Goal: Task Accomplishment & Management: Complete application form

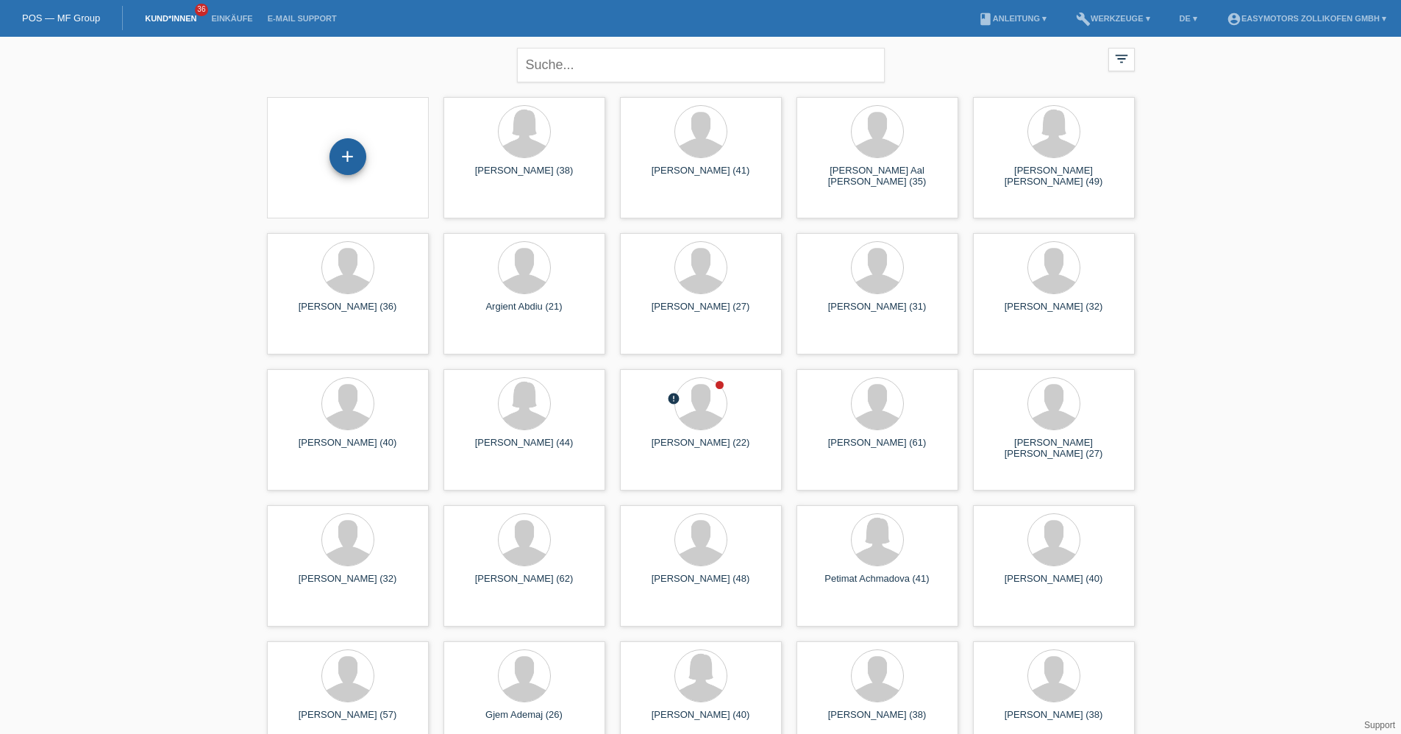
click at [359, 152] on div "+" at bounding box center [348, 156] width 37 height 37
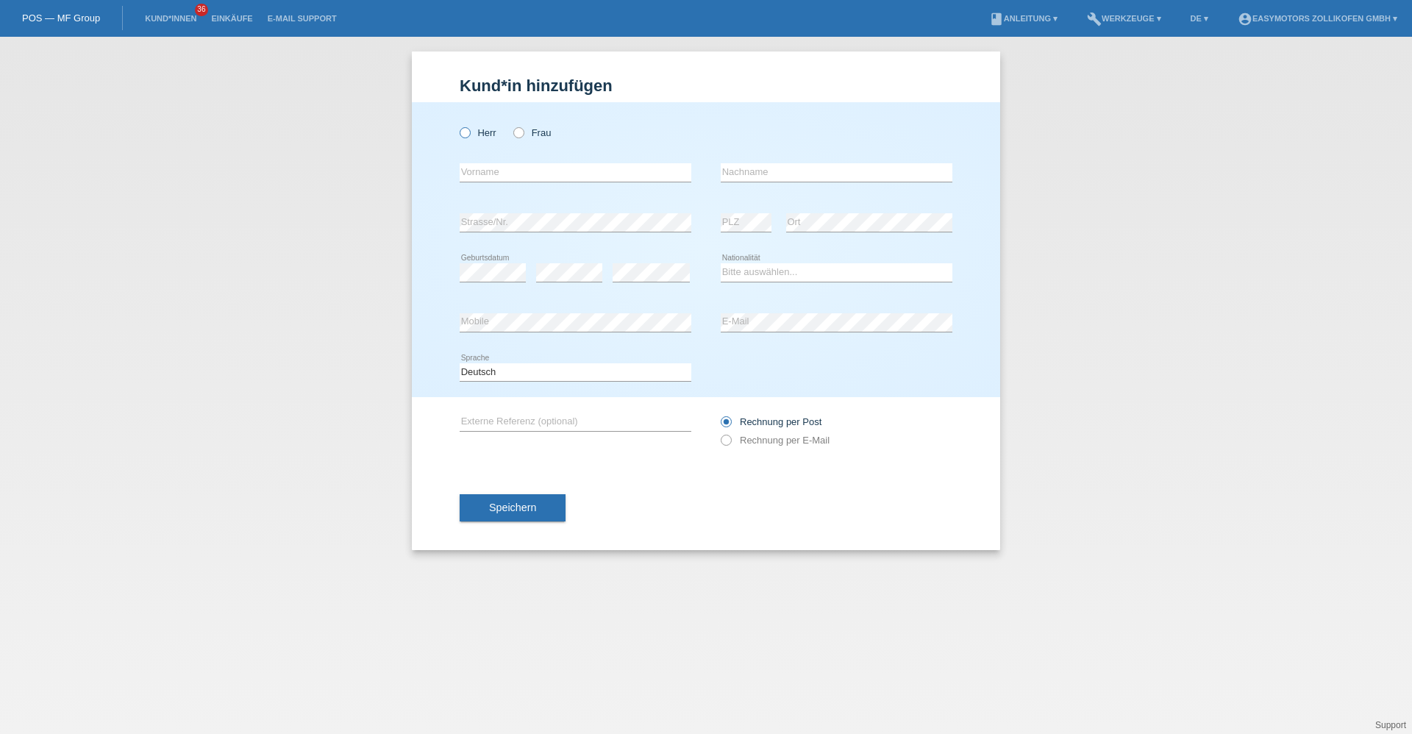
click at [480, 135] on label "Herr" at bounding box center [478, 132] width 37 height 11
click at [469, 135] on input "Herr" at bounding box center [465, 132] width 10 height 10
radio input "true"
click at [488, 174] on input "text" at bounding box center [576, 172] width 232 height 18
type input "Azem"
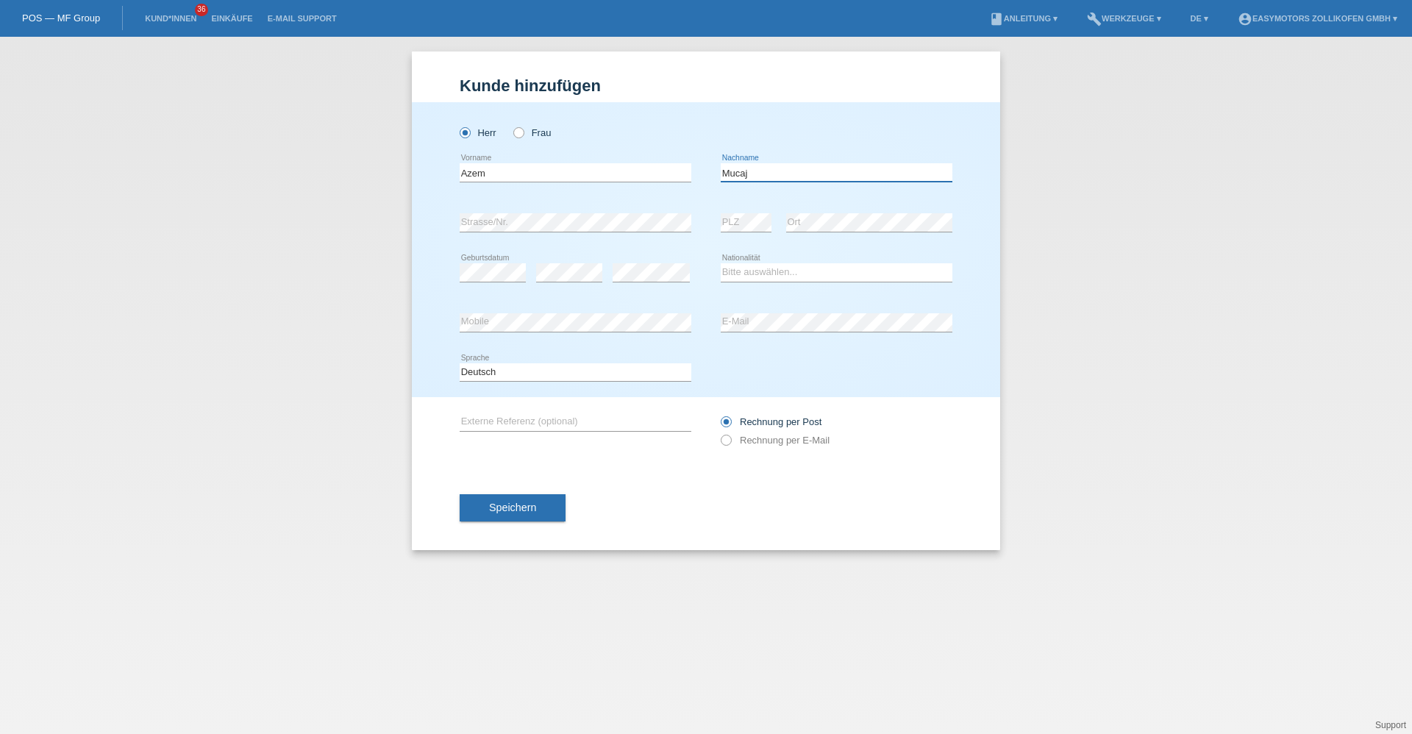
type input "Mucaj"
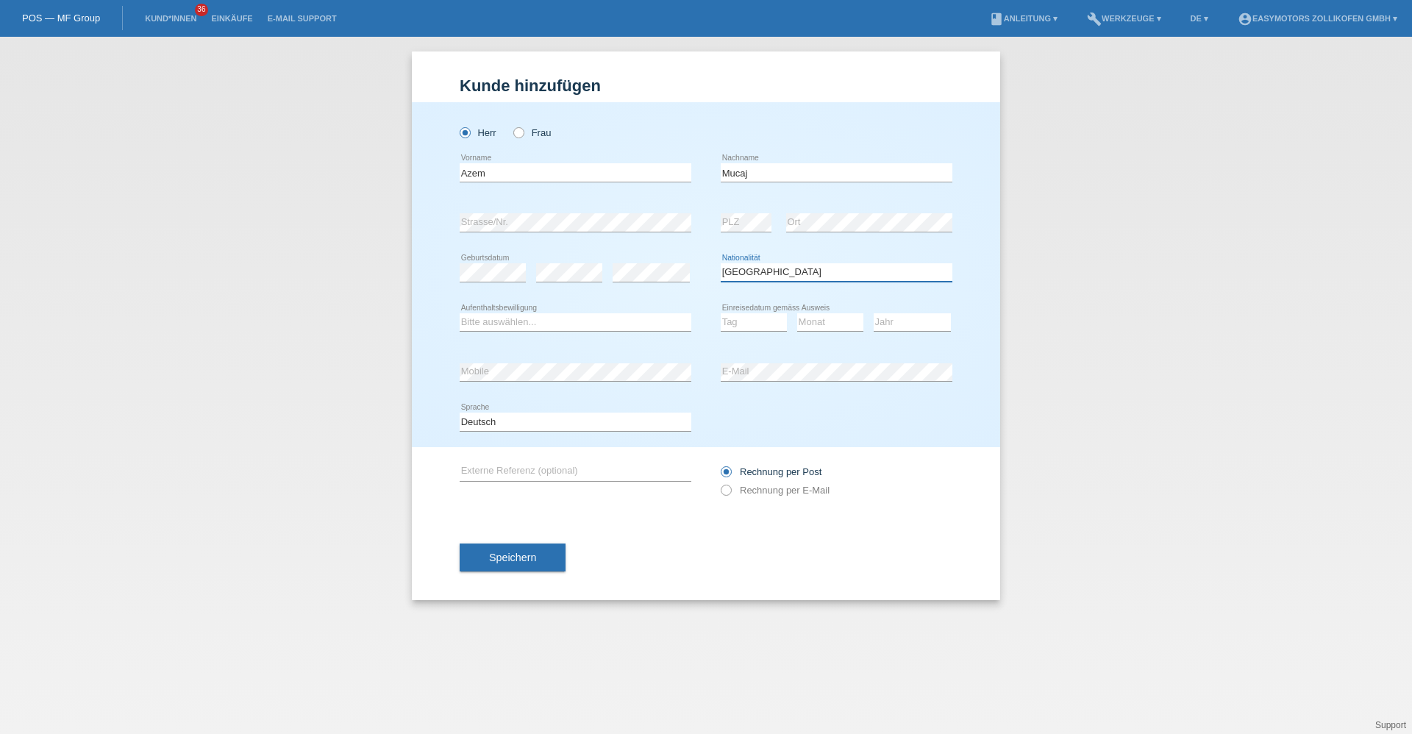
select select "XK"
select select "C"
select select "13"
select select "02"
select select "2007"
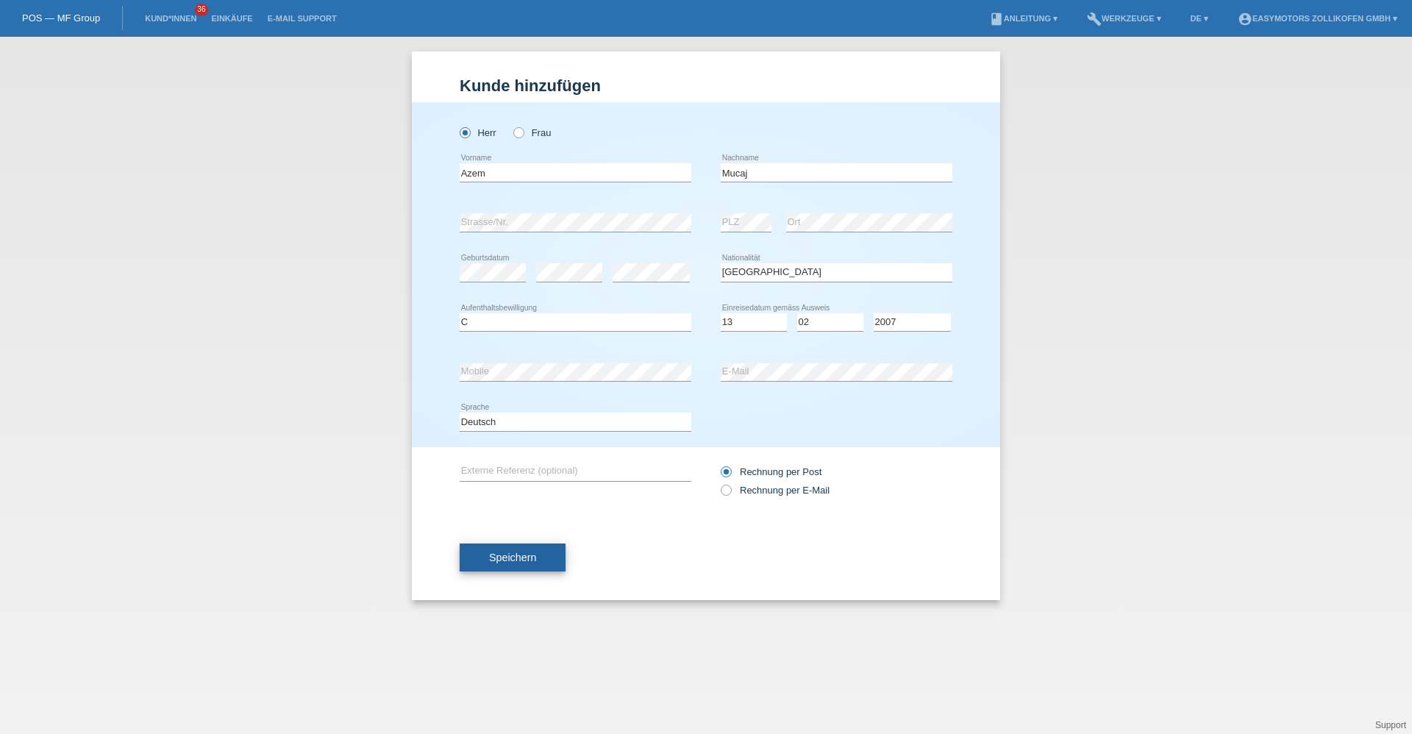
click at [513, 553] on span "Speichern" at bounding box center [512, 558] width 47 height 12
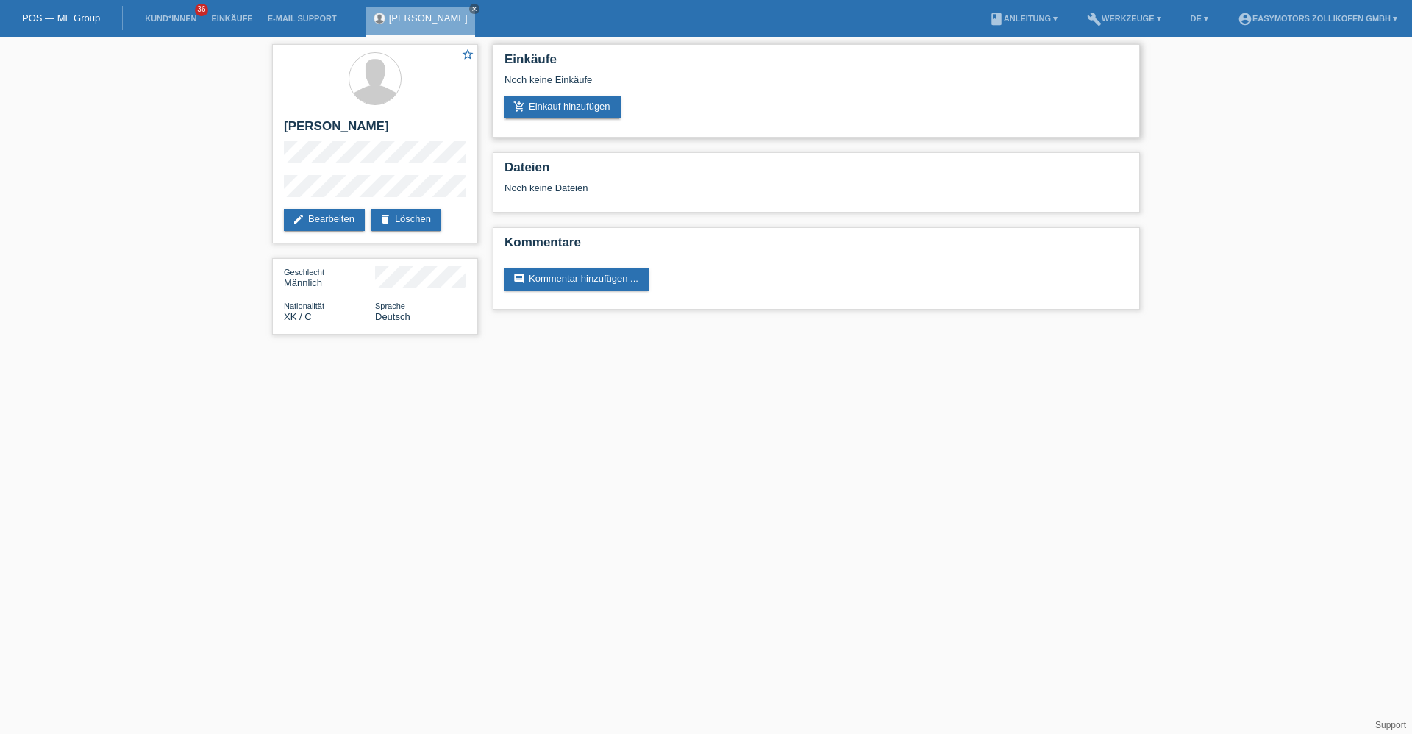
click at [550, 94] on div "Noch keine Einkäufe" at bounding box center [817, 85] width 624 height 22
click at [546, 109] on link "add_shopping_cart Einkauf hinzufügen" at bounding box center [563, 107] width 116 height 22
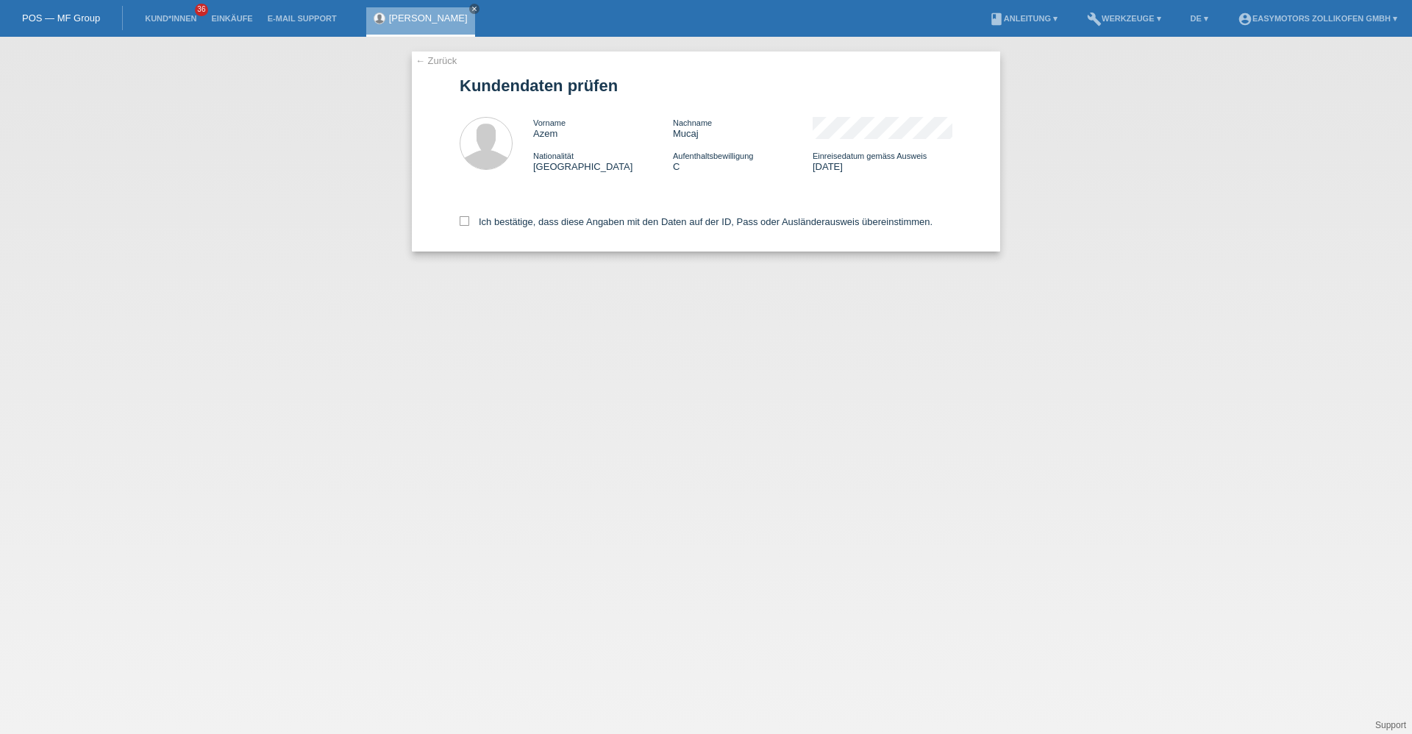
click at [469, 216] on div "Ich bestätige, dass diese Angaben mit den Daten auf der ID, Pass oder Ausländer…" at bounding box center [706, 219] width 493 height 65
click at [463, 218] on icon at bounding box center [465, 221] width 10 height 10
click at [463, 218] on input "Ich bestätige, dass diese Angaben mit den Daten auf der ID, Pass oder Ausländer…" at bounding box center [465, 221] width 10 height 10
checkbox input "true"
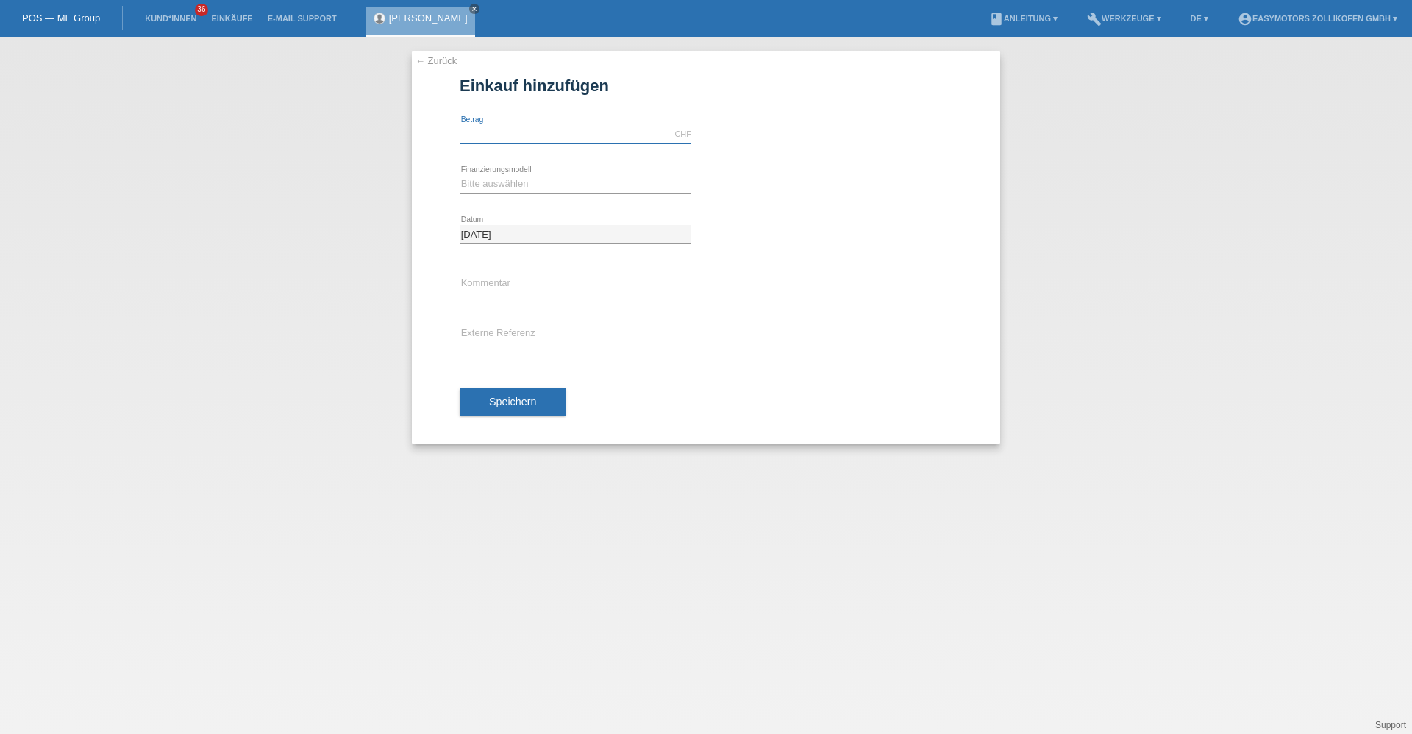
click at [487, 130] on input "text" at bounding box center [576, 134] width 232 height 18
type input "5000.00"
click at [463, 183] on select "Bitte auswählen Fixe Raten Kauf auf Rechnung mit Teilzahlungsoption" at bounding box center [576, 184] width 232 height 18
click at [460, 175] on select "Bitte auswählen Fixe Raten Kauf auf Rechnung mit Teilzahlungsoption" at bounding box center [576, 184] width 232 height 18
drag, startPoint x: 481, startPoint y: 182, endPoint x: 481, endPoint y: 191, distance: 9.6
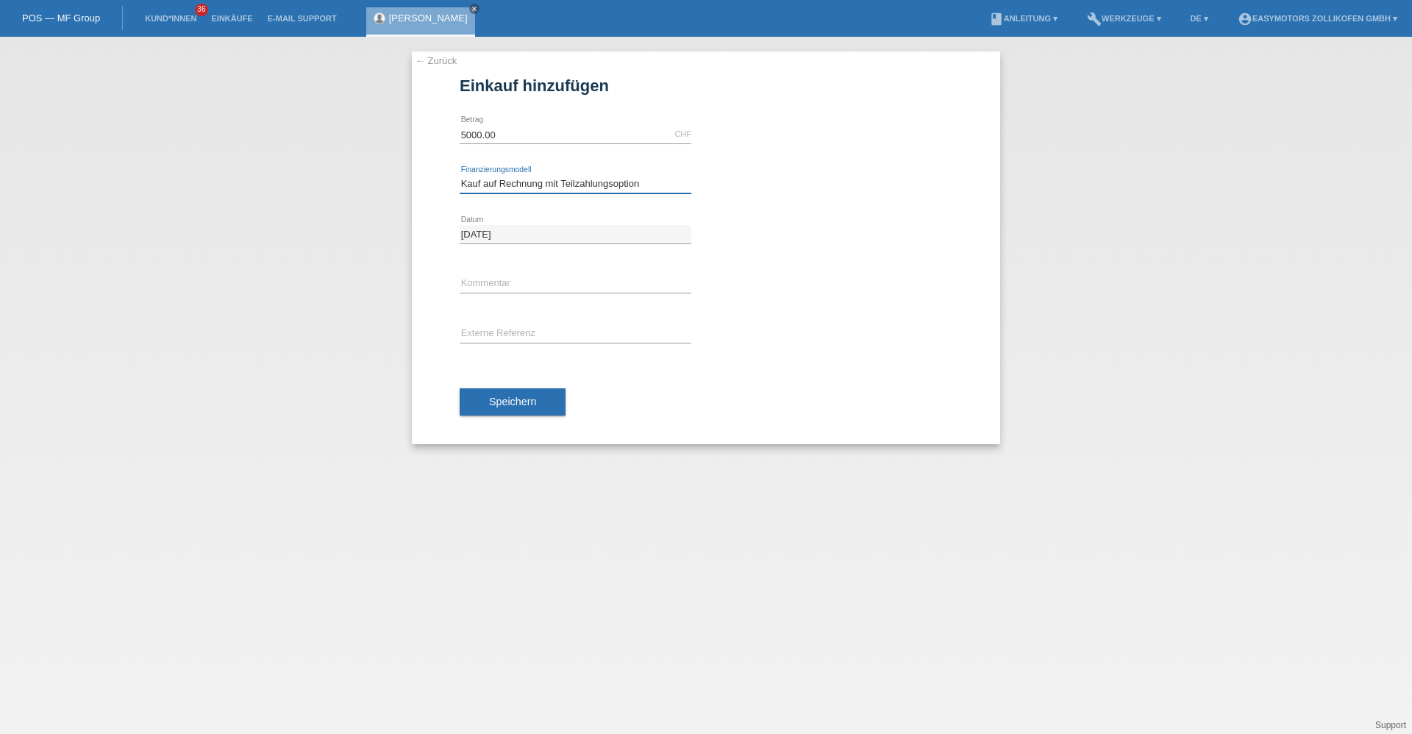
click at [481, 182] on select "Bitte auswählen Fixe Raten Kauf auf Rechnung mit Teilzahlungsoption" at bounding box center [576, 184] width 232 height 18
select select "67"
click at [460, 175] on select "Bitte auswählen Fixe Raten Kauf auf Rechnung mit Teilzahlungsoption" at bounding box center [576, 184] width 232 height 18
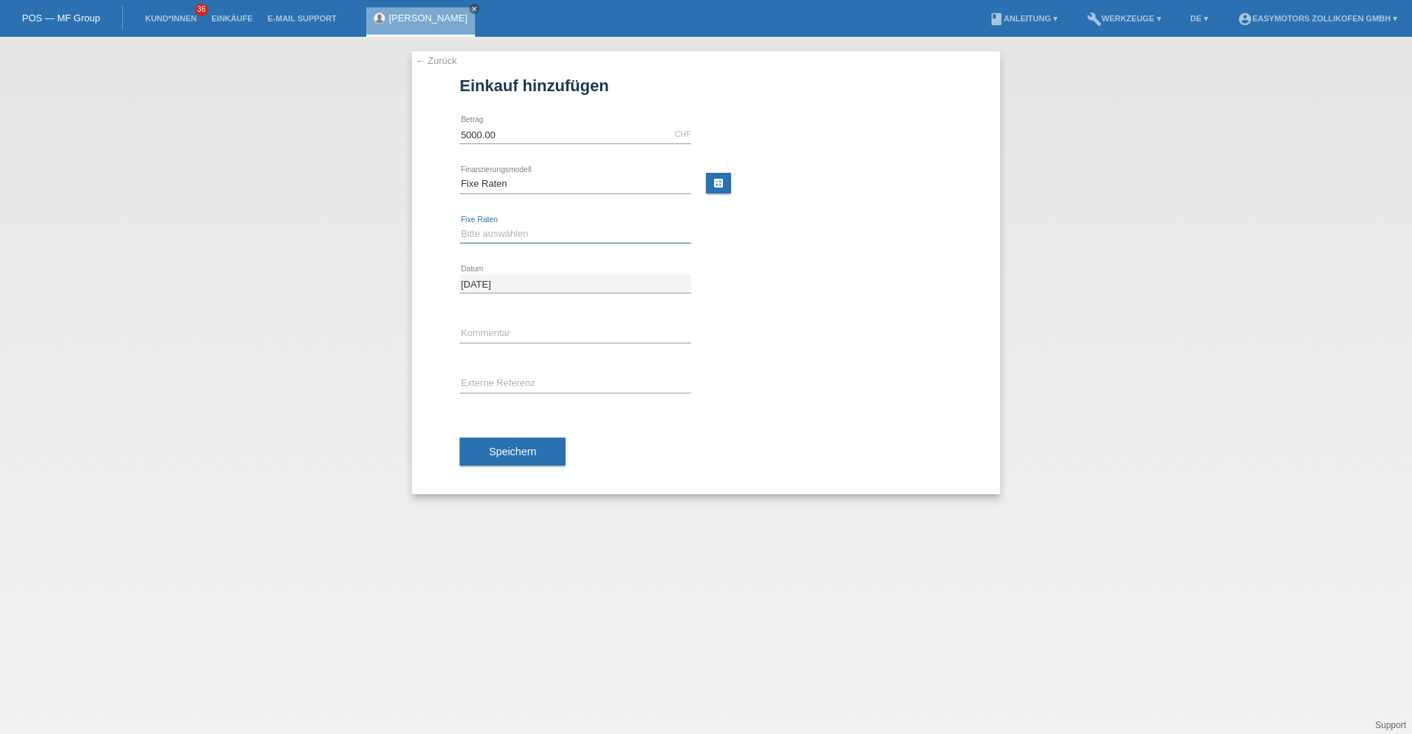
drag, startPoint x: 472, startPoint y: 234, endPoint x: 497, endPoint y: 335, distance: 104.6
click at [472, 234] on select "Bitte auswählen 12 Raten 24 Raten 36 Raten 48 Raten" at bounding box center [576, 234] width 232 height 18
select select "136"
click at [460, 225] on select "Bitte auswählen 12 Raten 24 Raten 36 Raten 48 Raten" at bounding box center [576, 234] width 232 height 18
drag, startPoint x: 533, startPoint y: 424, endPoint x: 534, endPoint y: 444, distance: 19.1
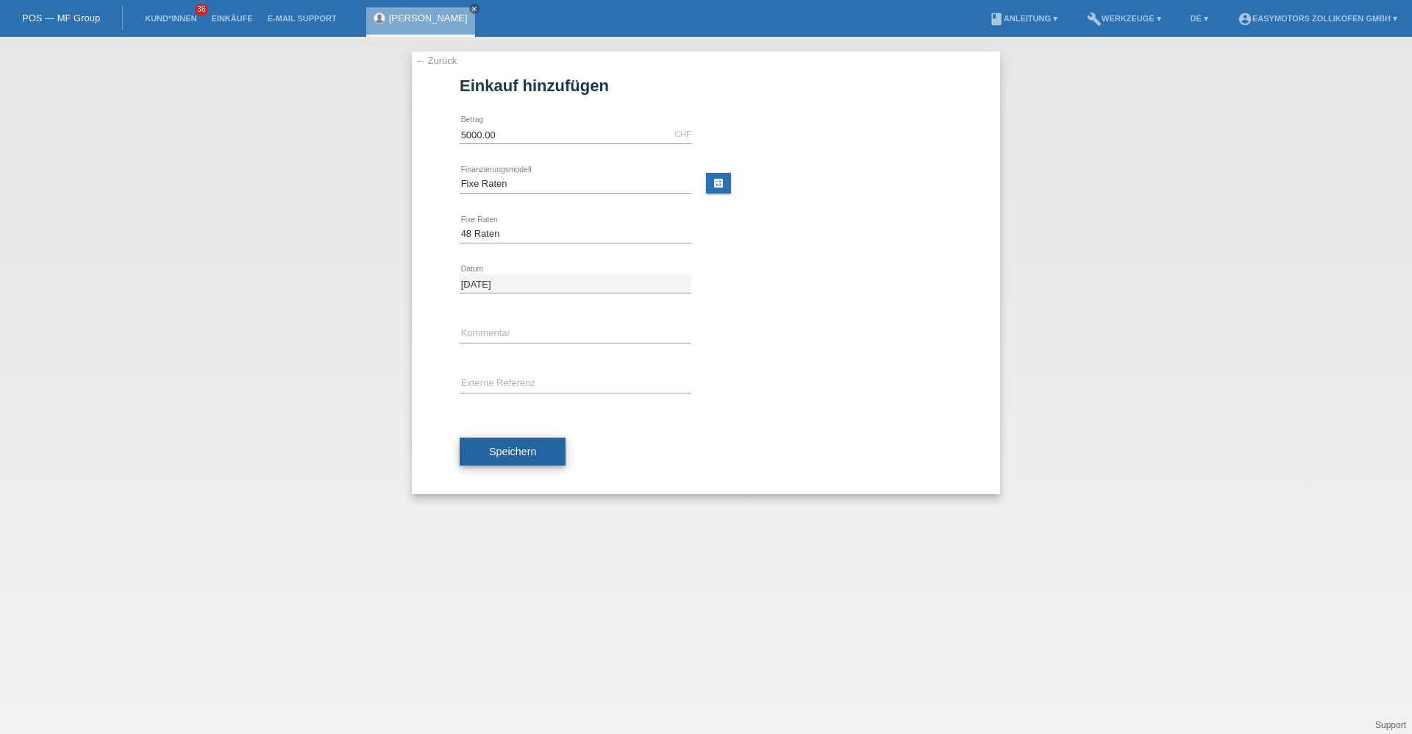
click at [533, 426] on div "Speichern" at bounding box center [706, 451] width 493 height 85
click at [534, 444] on button "Speichern" at bounding box center [513, 452] width 106 height 28
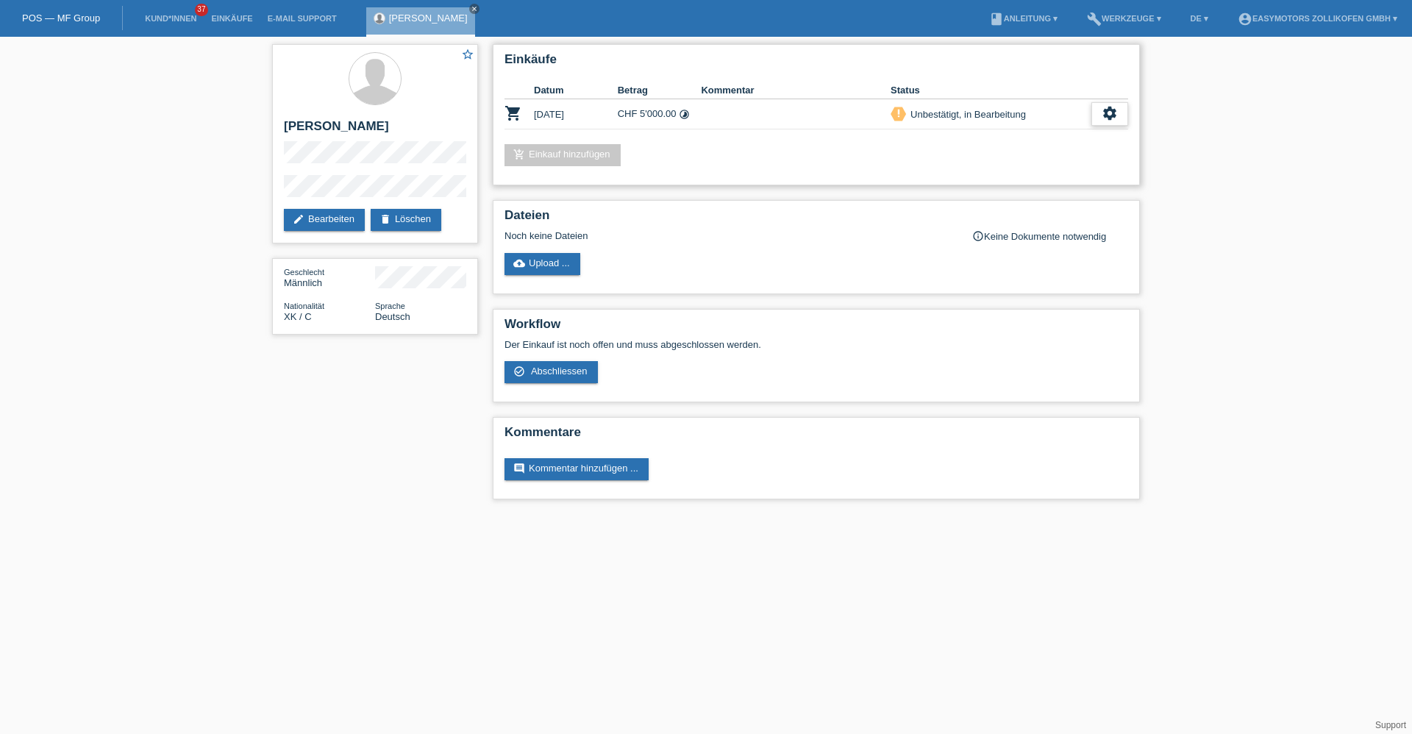
click at [1120, 109] on div "settings" at bounding box center [1110, 114] width 37 height 24
click at [1002, 208] on span "Kunde ist vom Kauf zurückgetreten..." at bounding box center [1043, 203] width 161 height 18
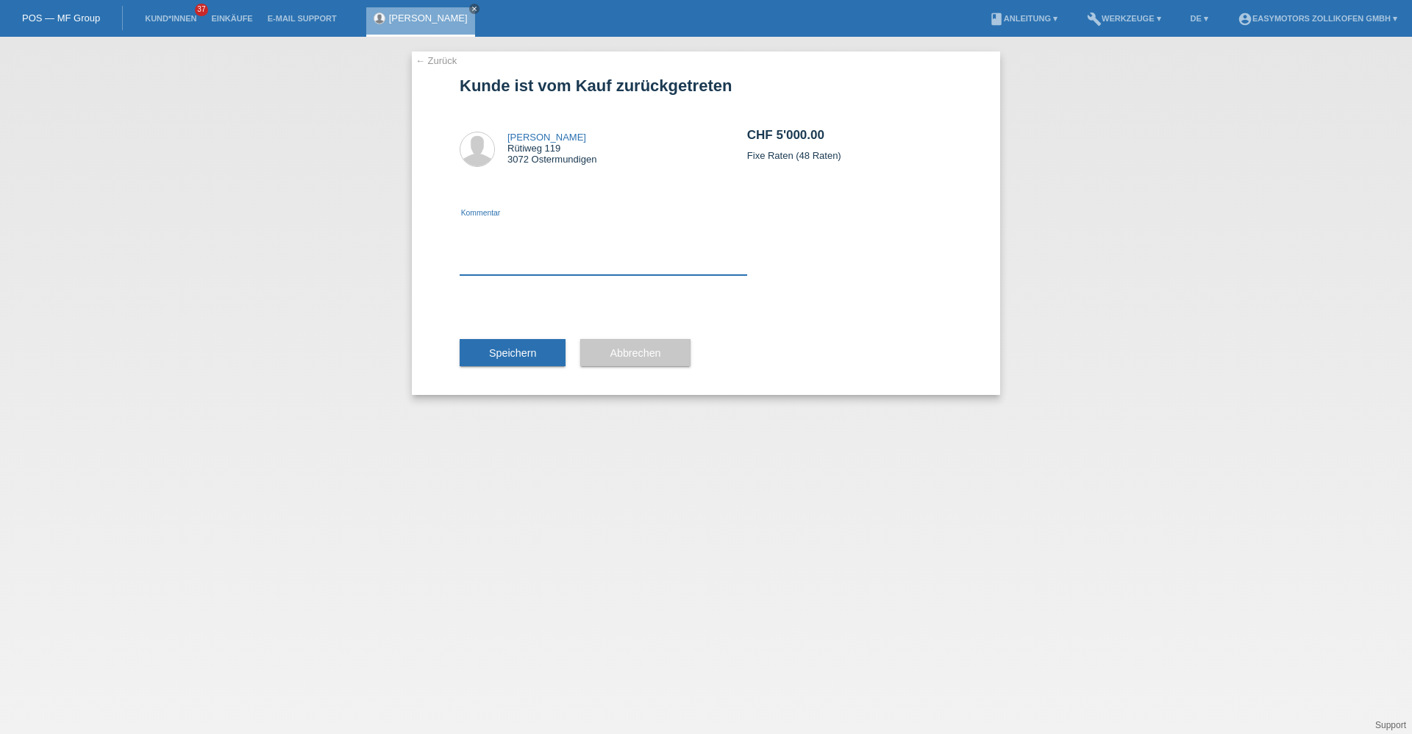
click at [501, 252] on textarea at bounding box center [604, 246] width 288 height 57
type textarea "preis [PERSON_NAME]"
click at [525, 366] on button "Speichern" at bounding box center [513, 353] width 106 height 28
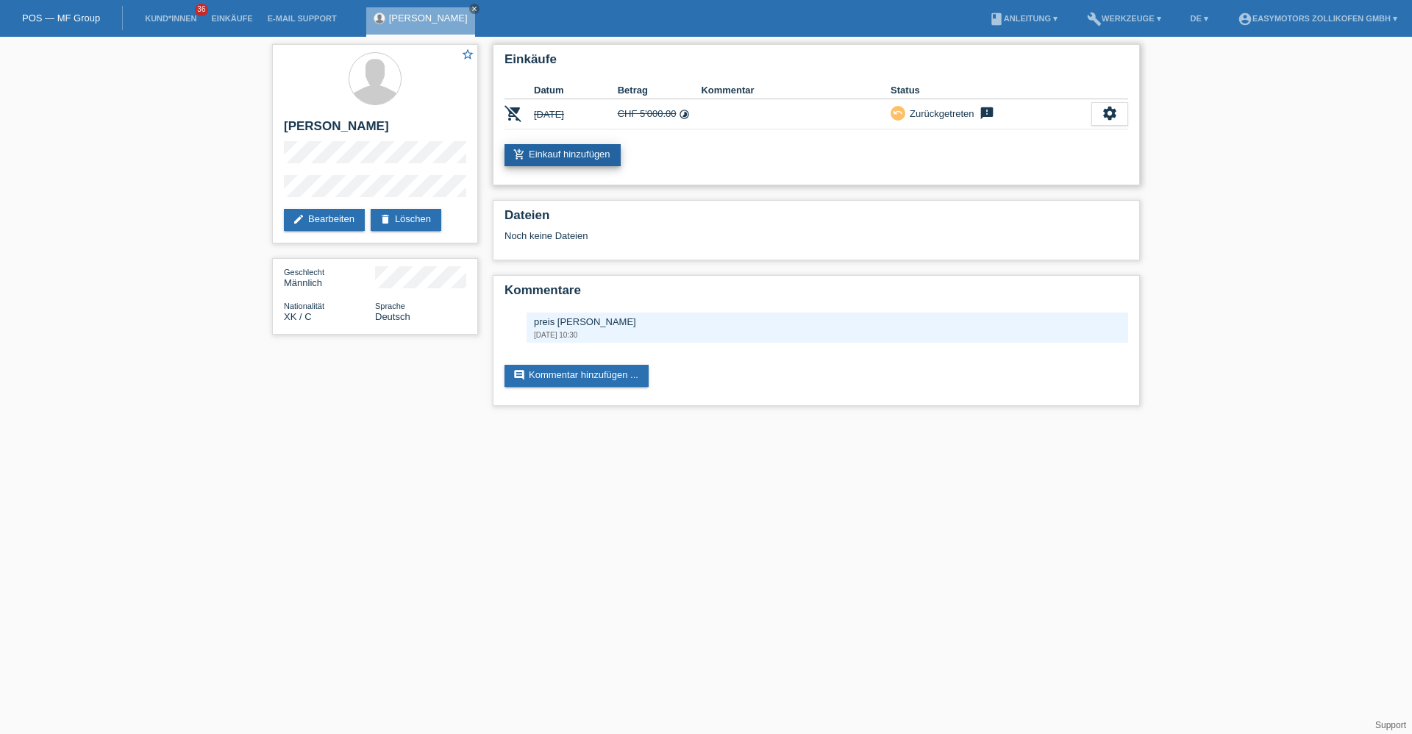
click at [547, 156] on link "add_shopping_cart Einkauf hinzufügen" at bounding box center [563, 155] width 116 height 22
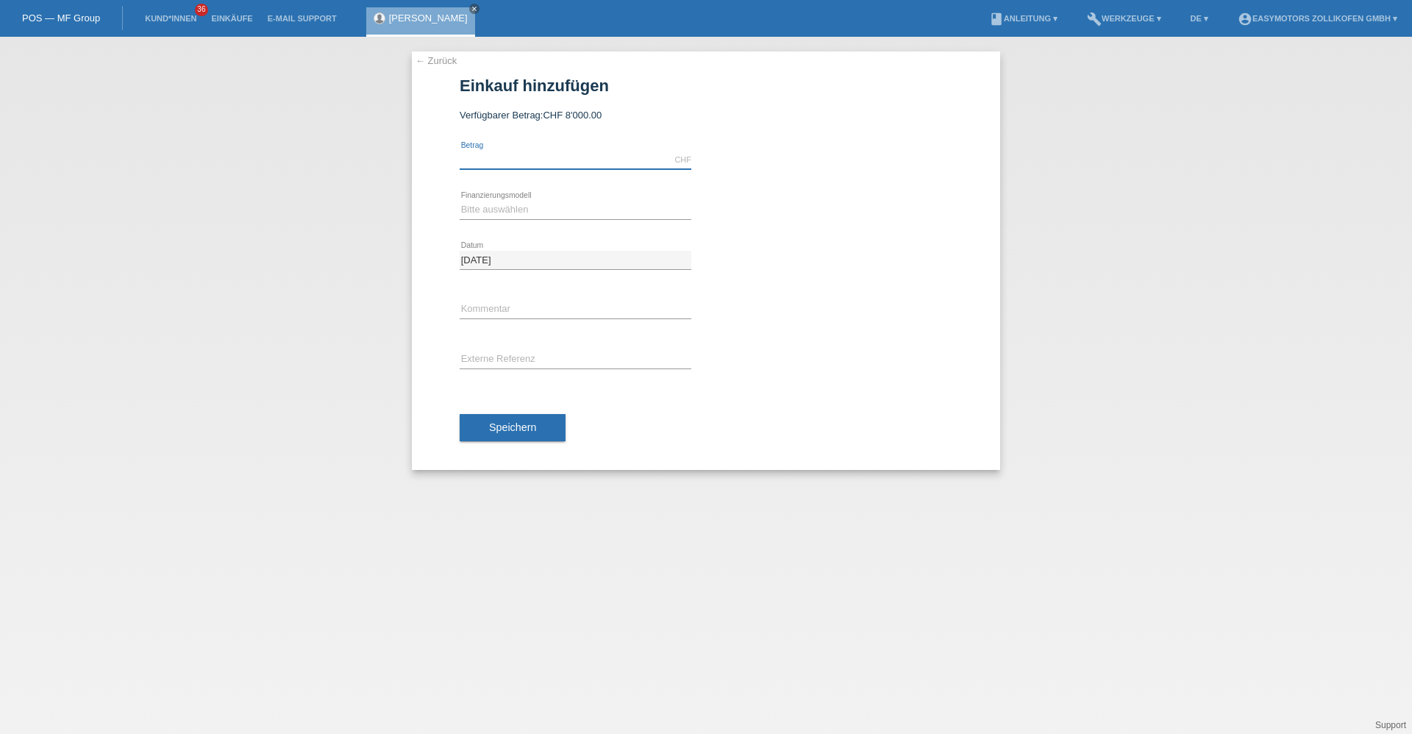
click at [549, 166] on input "text" at bounding box center [576, 160] width 232 height 18
type input "2990.00"
click at [475, 201] on select "Bitte auswählen Fixe Raten Kauf auf Rechnung mit Teilzahlungsoption" at bounding box center [576, 210] width 232 height 18
select select "67"
click at [460, 201] on select "Bitte auswählen Fixe Raten Kauf auf Rechnung mit Teilzahlungsoption" at bounding box center [576, 210] width 232 height 18
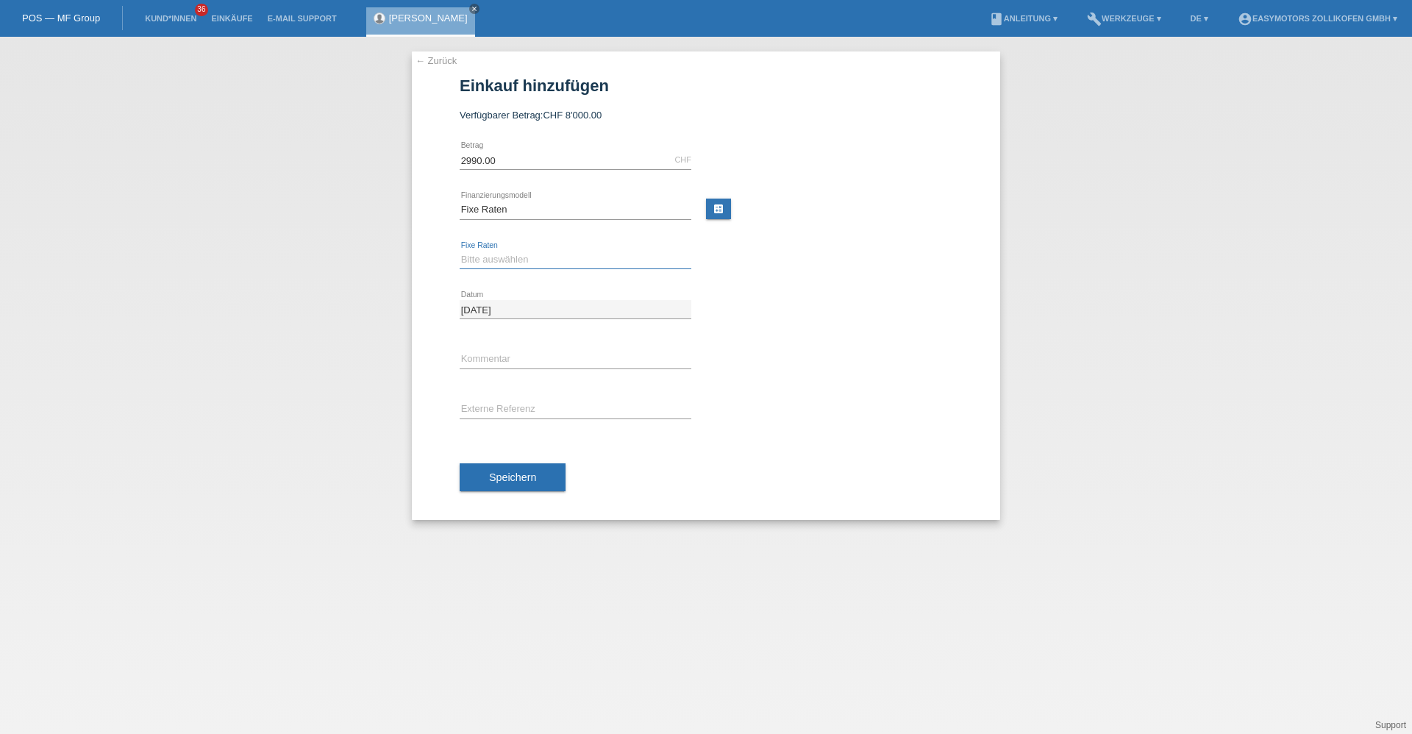
drag, startPoint x: 492, startPoint y: 254, endPoint x: 492, endPoint y: 270, distance: 16.2
click at [492, 254] on select "Bitte auswählen 12 Raten 24 Raten 36 Raten 48 Raten" at bounding box center [576, 260] width 232 height 18
select select "135"
click at [460, 251] on select "Bitte auswählen 12 Raten 24 Raten 36 Raten 48 Raten" at bounding box center [576, 260] width 232 height 18
click at [493, 480] on span "Speichern" at bounding box center [512, 478] width 47 height 12
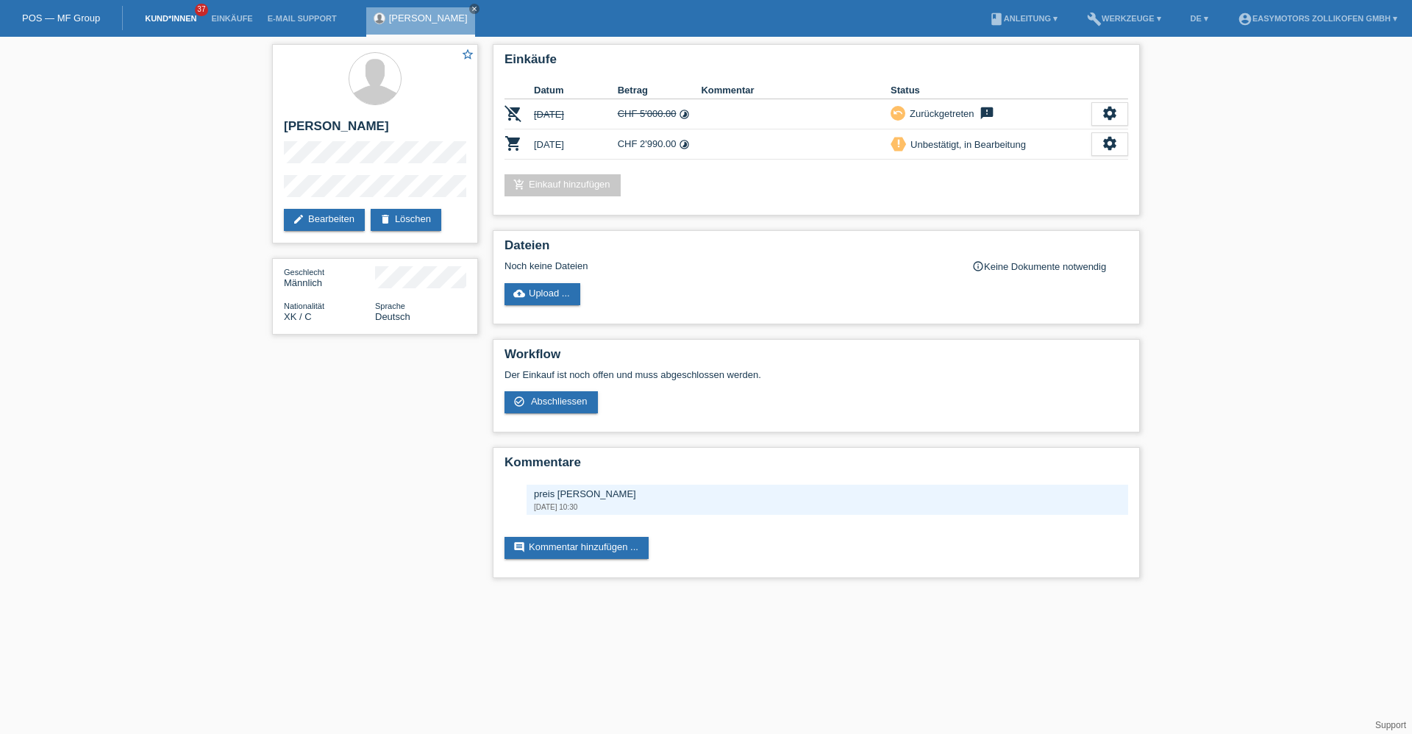
click at [193, 21] on link "Kund*innen" at bounding box center [171, 18] width 66 height 9
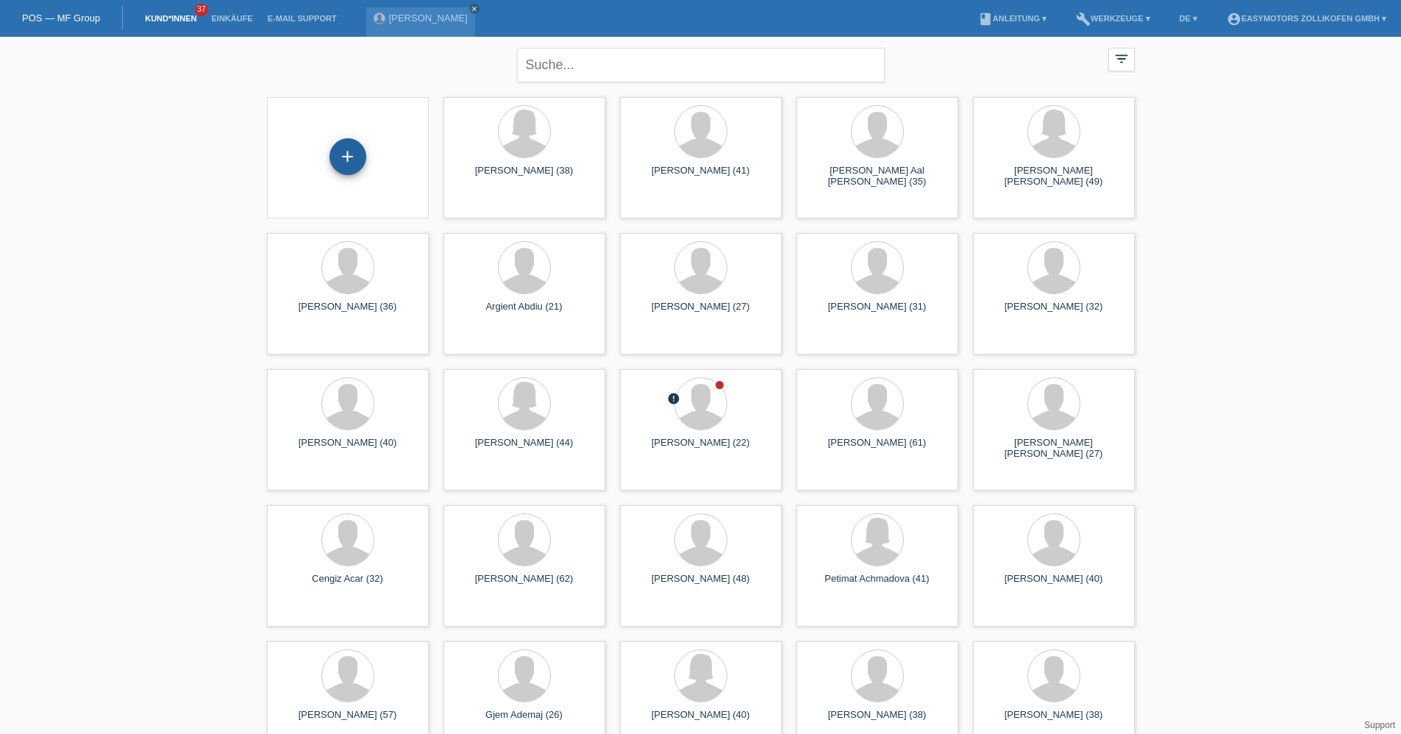
click at [349, 165] on div "+" at bounding box center [347, 156] width 35 height 25
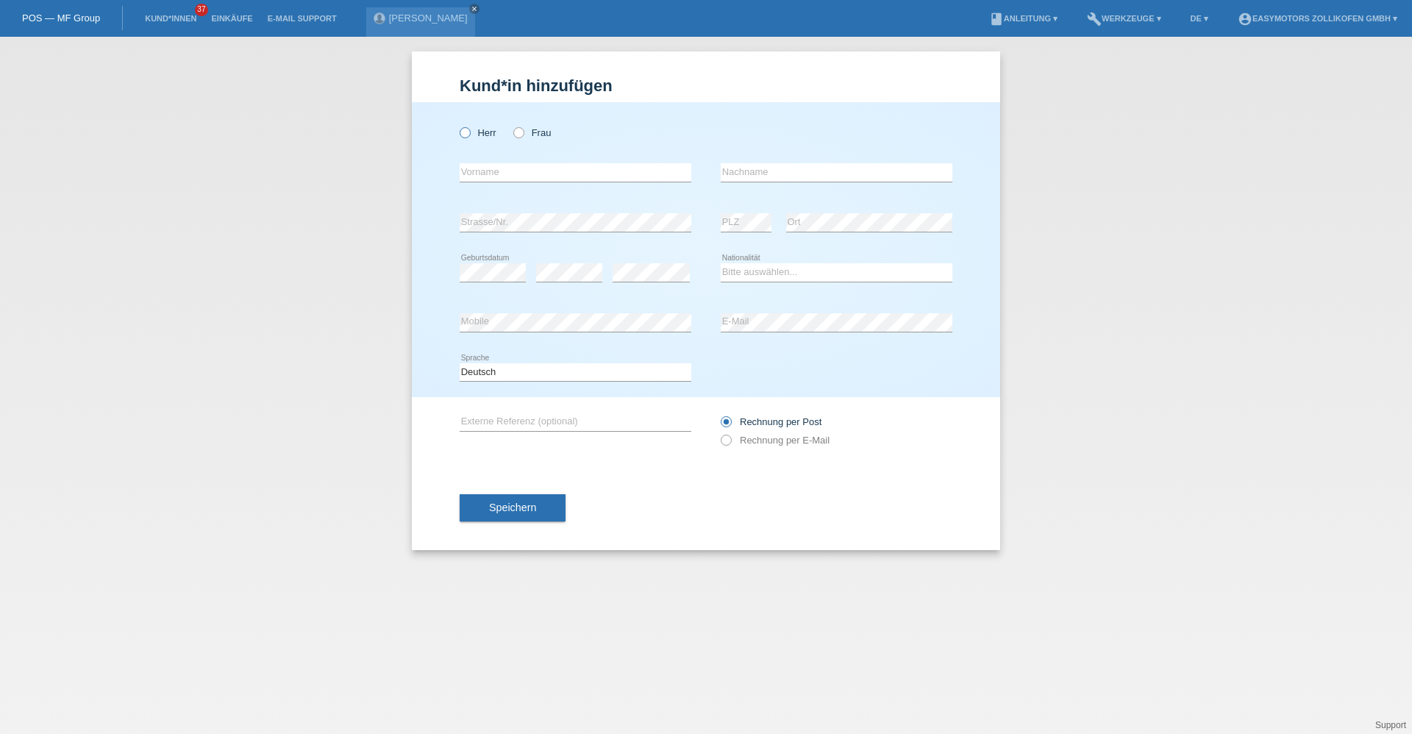
click at [480, 138] on label "Herr" at bounding box center [478, 132] width 37 height 11
click at [469, 137] on input "Herr" at bounding box center [465, 132] width 10 height 10
radio input "true"
click at [477, 174] on input "text" at bounding box center [576, 172] width 232 height 18
type input "Jeton"
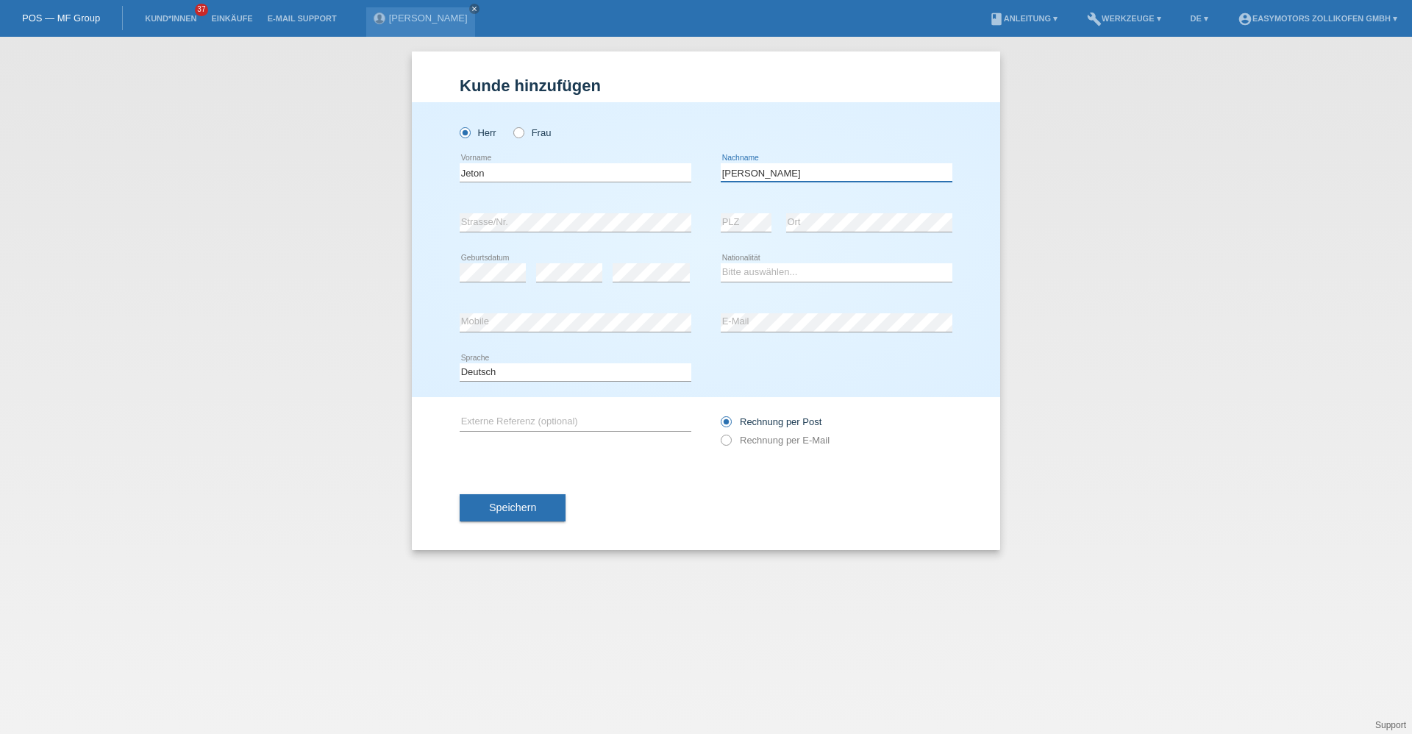
type input "[PERSON_NAME]"
select select "CH"
click at [523, 514] on button "Speichern" at bounding box center [513, 508] width 106 height 28
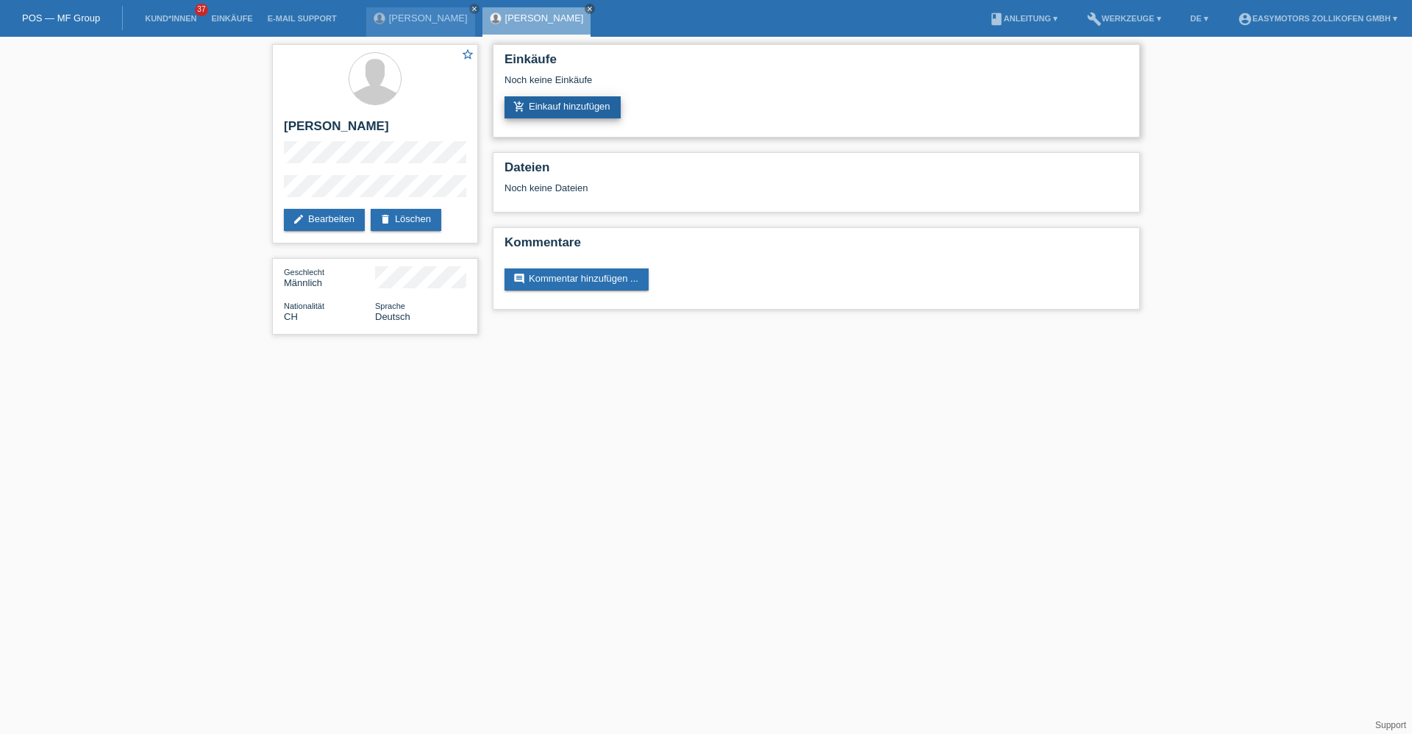
click at [599, 113] on link "add_shopping_cart Einkauf hinzufügen" at bounding box center [563, 107] width 116 height 22
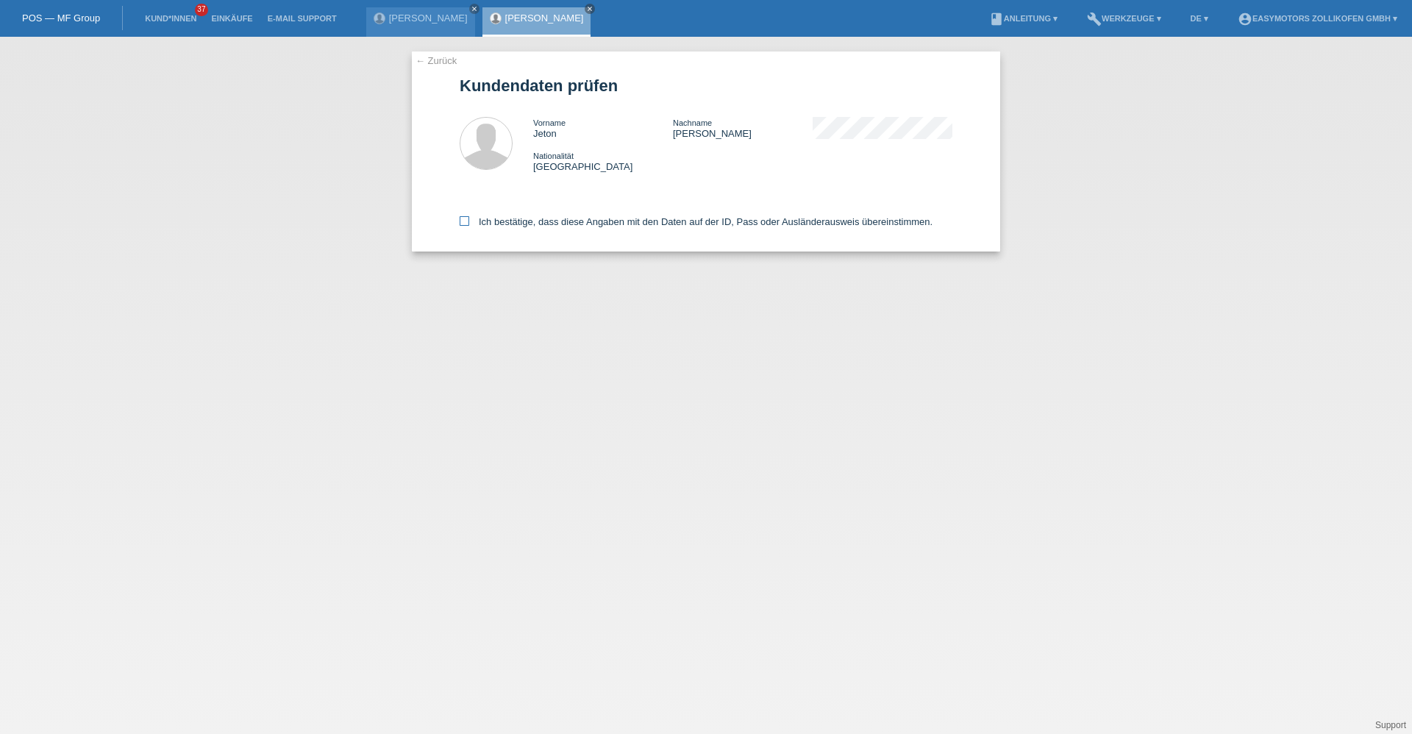
click at [517, 224] on label "Ich bestätige, dass diese Angaben mit den Daten auf der ID, Pass oder Ausländer…" at bounding box center [696, 221] width 473 height 11
click at [469, 224] on input "Ich bestätige, dass diese Angaben mit den Daten auf der ID, Pass oder Ausländer…" at bounding box center [465, 221] width 10 height 10
checkbox input "true"
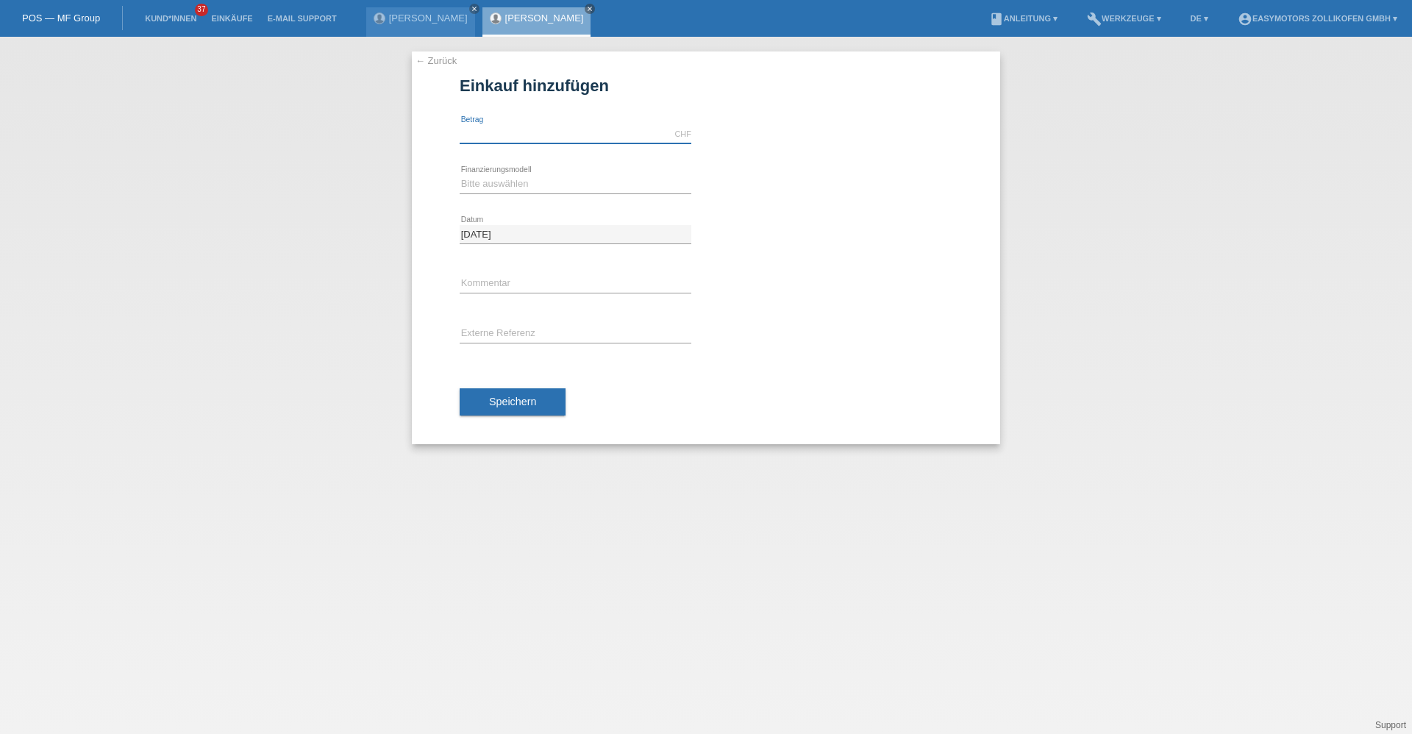
click at [528, 138] on input "text" at bounding box center [576, 134] width 232 height 18
type input "2990.00"
click at [470, 187] on select "Bitte auswählen Fixe Raten Kauf auf Rechnung mit Teilzahlungsoption" at bounding box center [576, 184] width 232 height 18
select select "67"
click at [460, 175] on select "Bitte auswählen Fixe Raten Kauf auf Rechnung mit Teilzahlungsoption" at bounding box center [576, 184] width 232 height 18
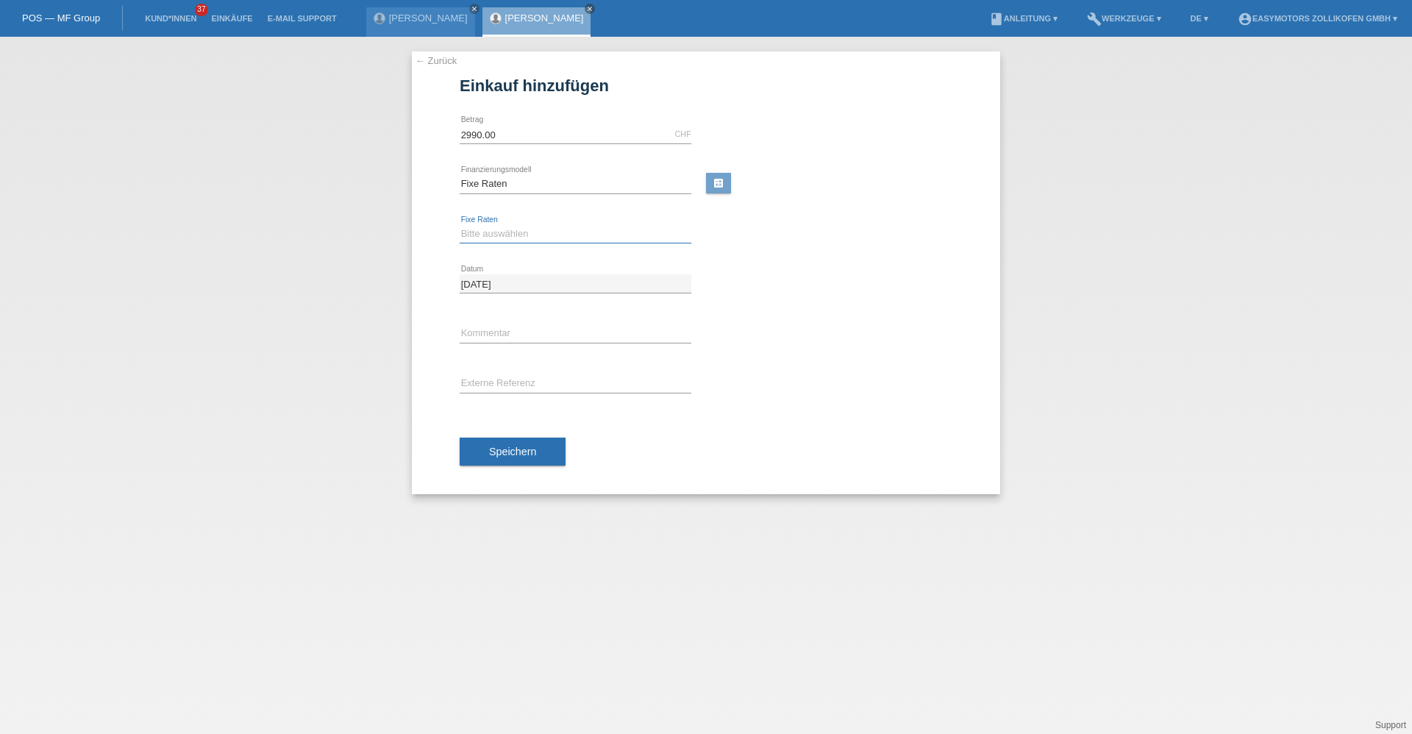
click at [508, 240] on select "Bitte auswählen 12 Raten 24 Raten 36 Raten 48 Raten" at bounding box center [576, 234] width 232 height 18
select select "135"
click at [460, 225] on select "Bitte auswählen 12 Raten 24 Raten 36 Raten 48 Raten" at bounding box center [576, 234] width 232 height 18
click at [491, 463] on button "Speichern" at bounding box center [513, 452] width 106 height 28
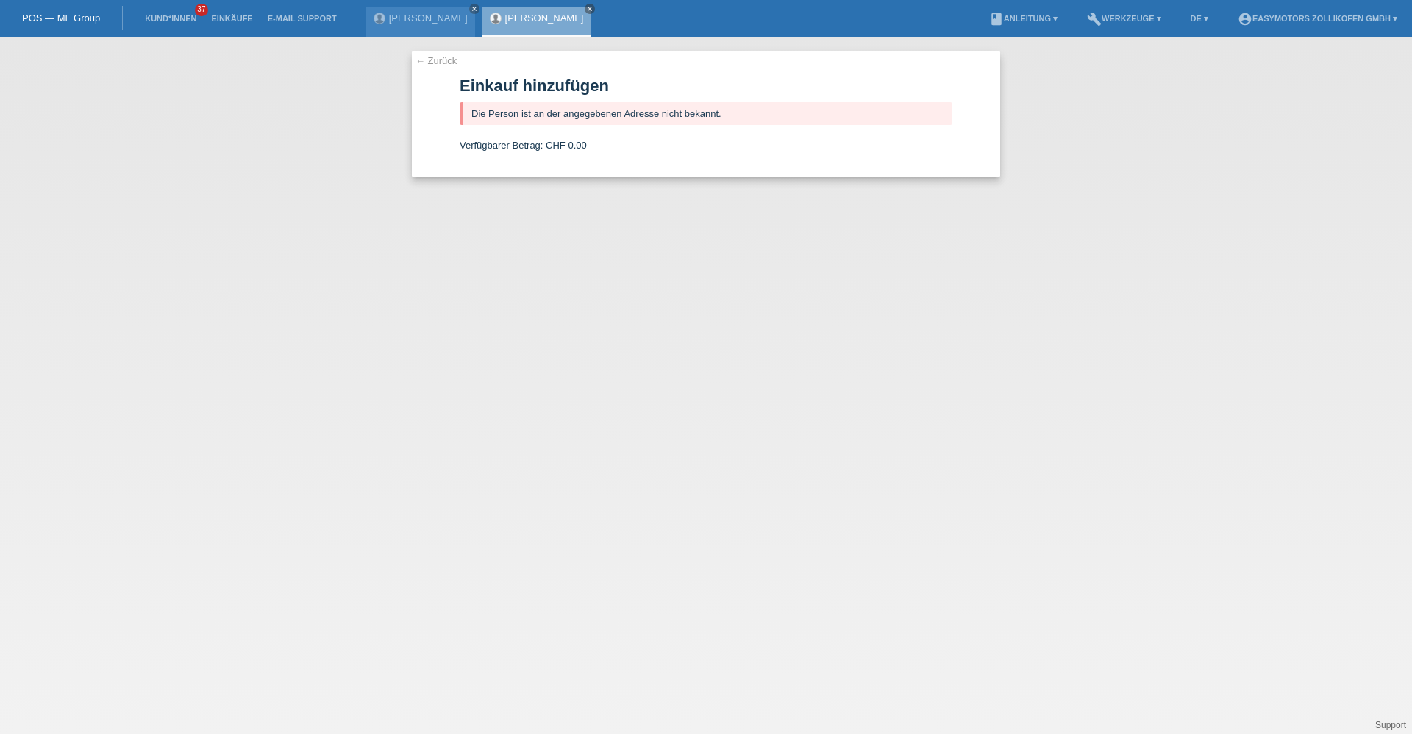
click at [483, 8] on div "Jeton Kodra close" at bounding box center [537, 21] width 109 height 29
click at [483, 21] on div "Jeton Kodra close" at bounding box center [537, 21] width 109 height 29
click at [505, 19] on link "[PERSON_NAME]" at bounding box center [544, 18] width 79 height 11
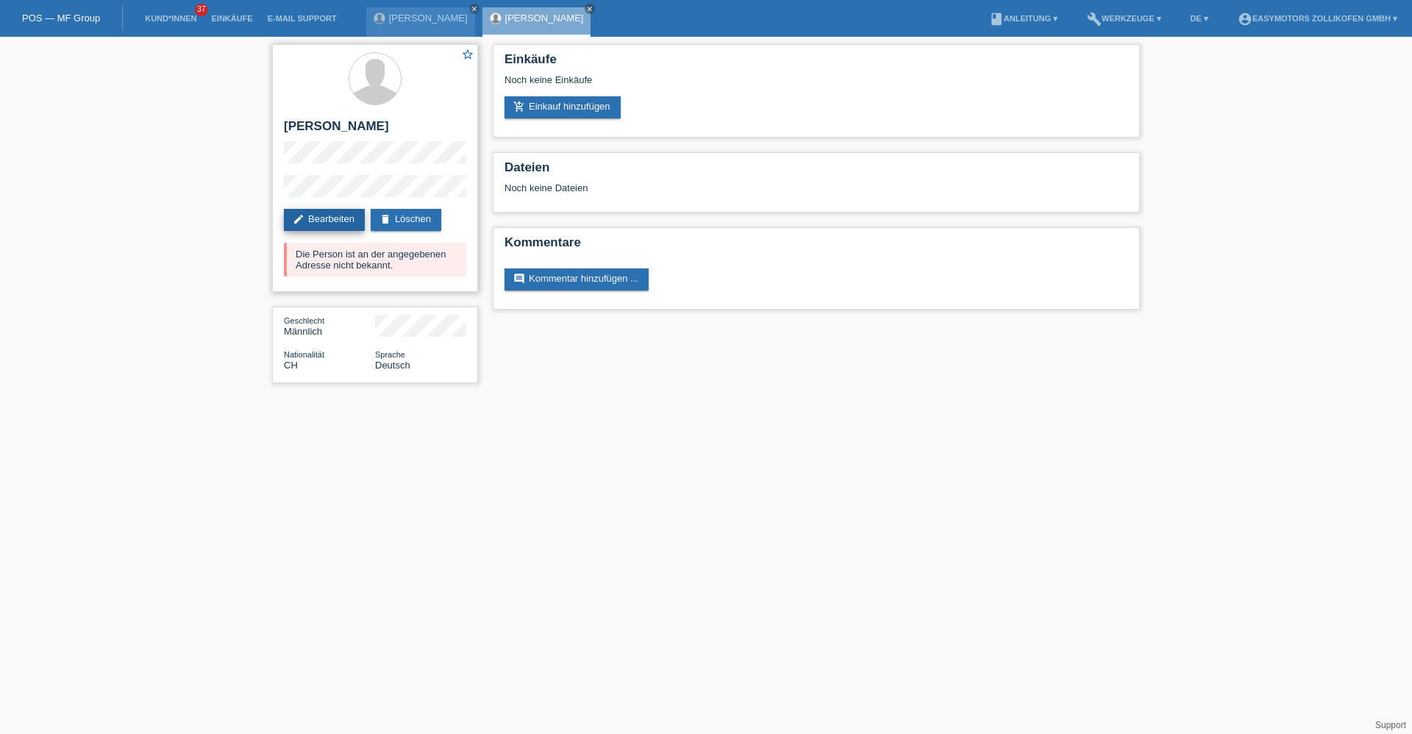
click at [342, 222] on link "edit Bearbeiten" at bounding box center [324, 220] width 81 height 22
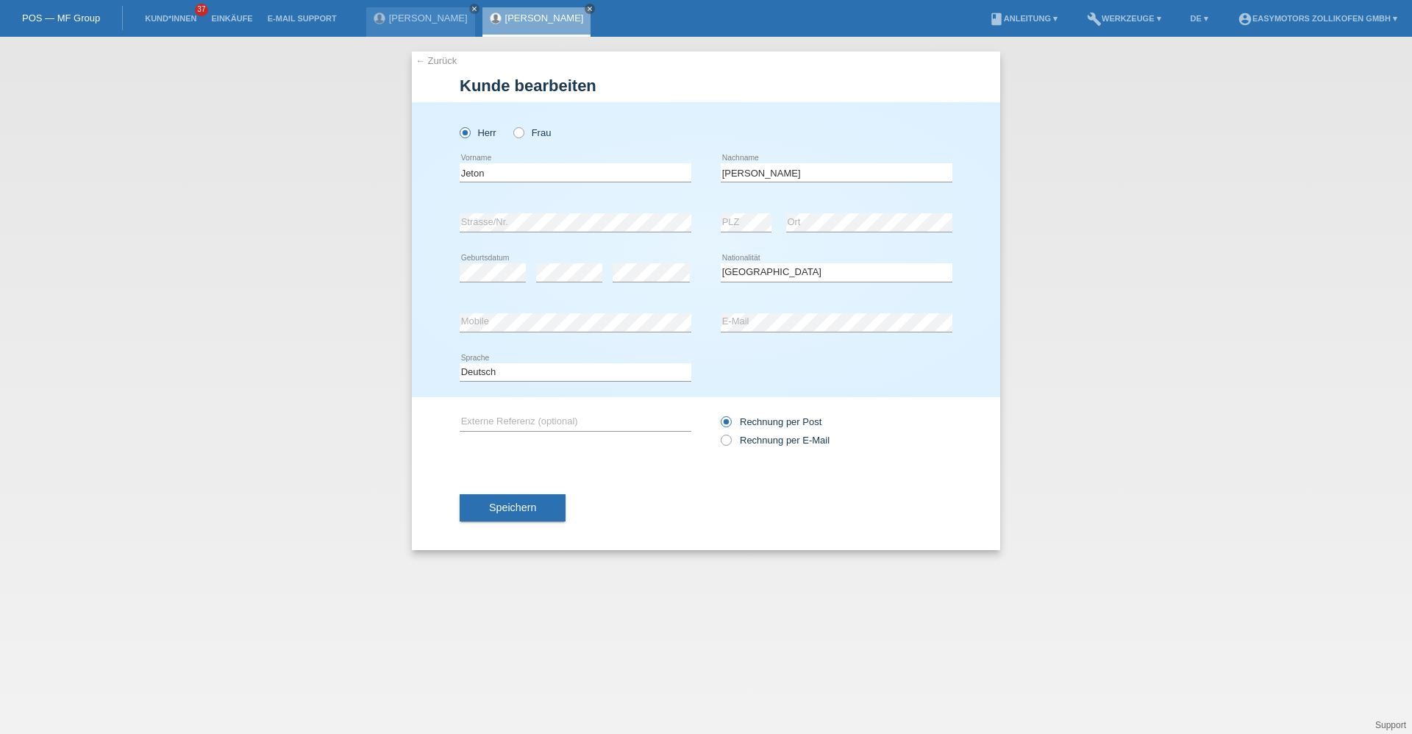
select select "CH"
click at [383, 224] on div "← Zurück [PERSON_NAME] bearbeiten [PERSON_NAME] Frau Jeton error Vorname [PERSO…" at bounding box center [706, 385] width 1412 height 697
click at [629, 223] on div "error Strasse/Nr. error PLZ error Ort" at bounding box center [706, 223] width 493 height 50
click at [713, 227] on div "error Strasse/Nr. error PLZ error Ort" at bounding box center [706, 223] width 493 height 50
click at [513, 521] on div "Speichern" at bounding box center [706, 508] width 493 height 85
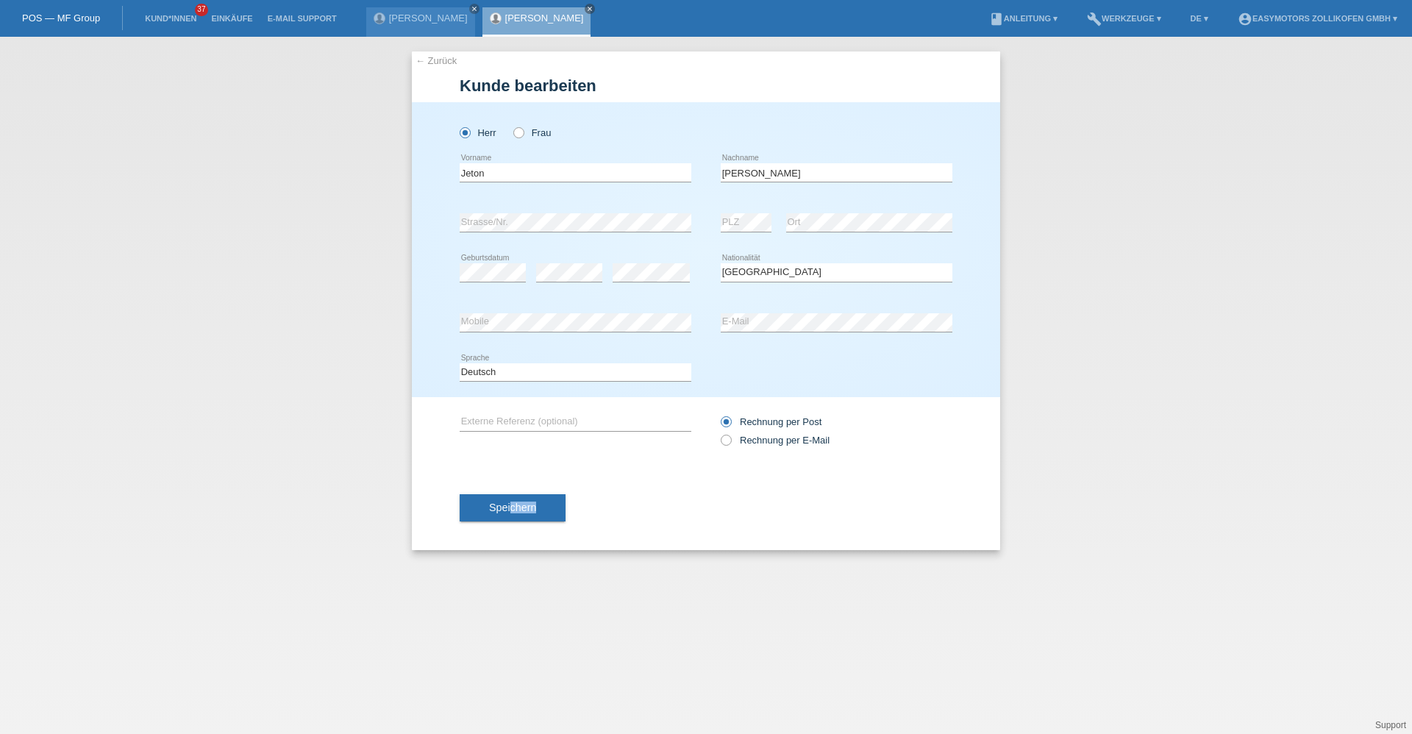
drag, startPoint x: 511, startPoint y: 520, endPoint x: 508, endPoint y: 513, distance: 7.9
click at [508, 513] on span "Speichern" at bounding box center [512, 508] width 47 height 12
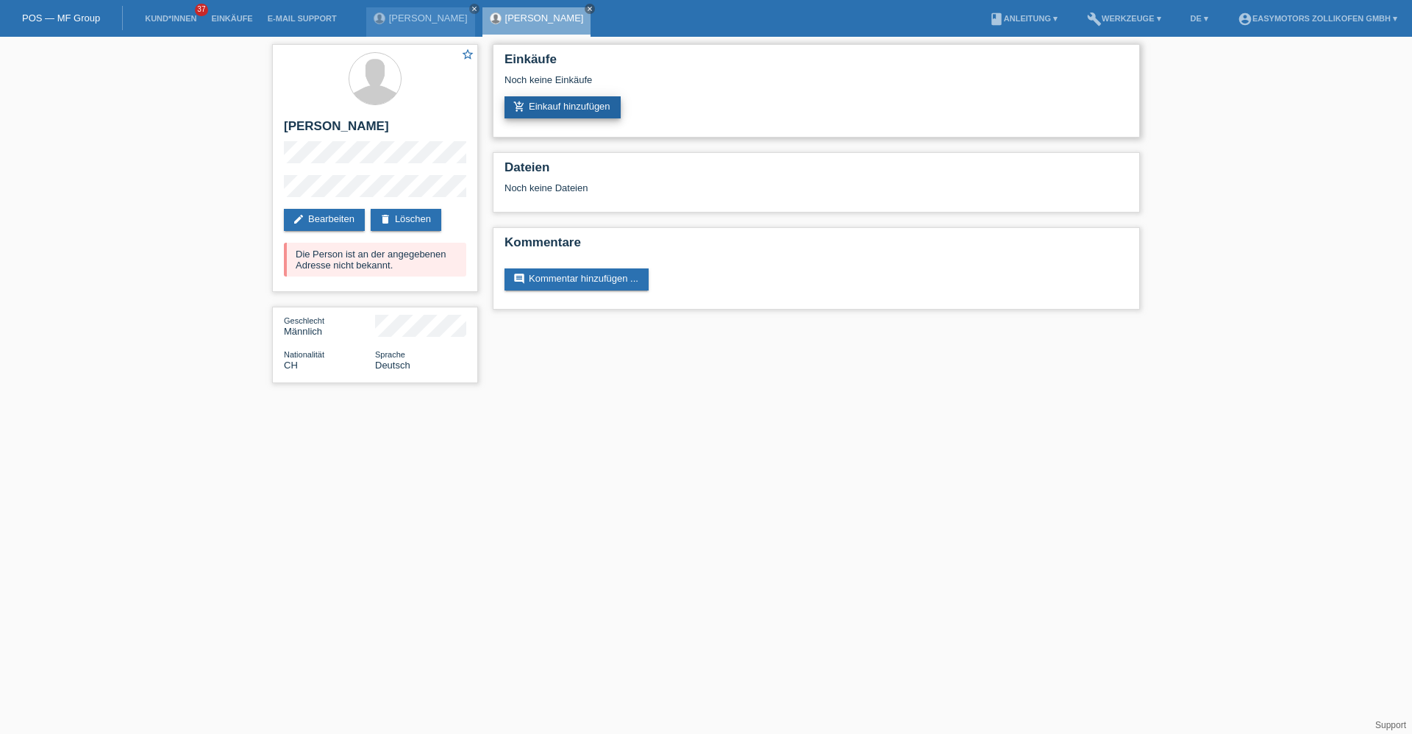
click at [556, 98] on link "add_shopping_cart Einkauf hinzufügen" at bounding box center [563, 107] width 116 height 22
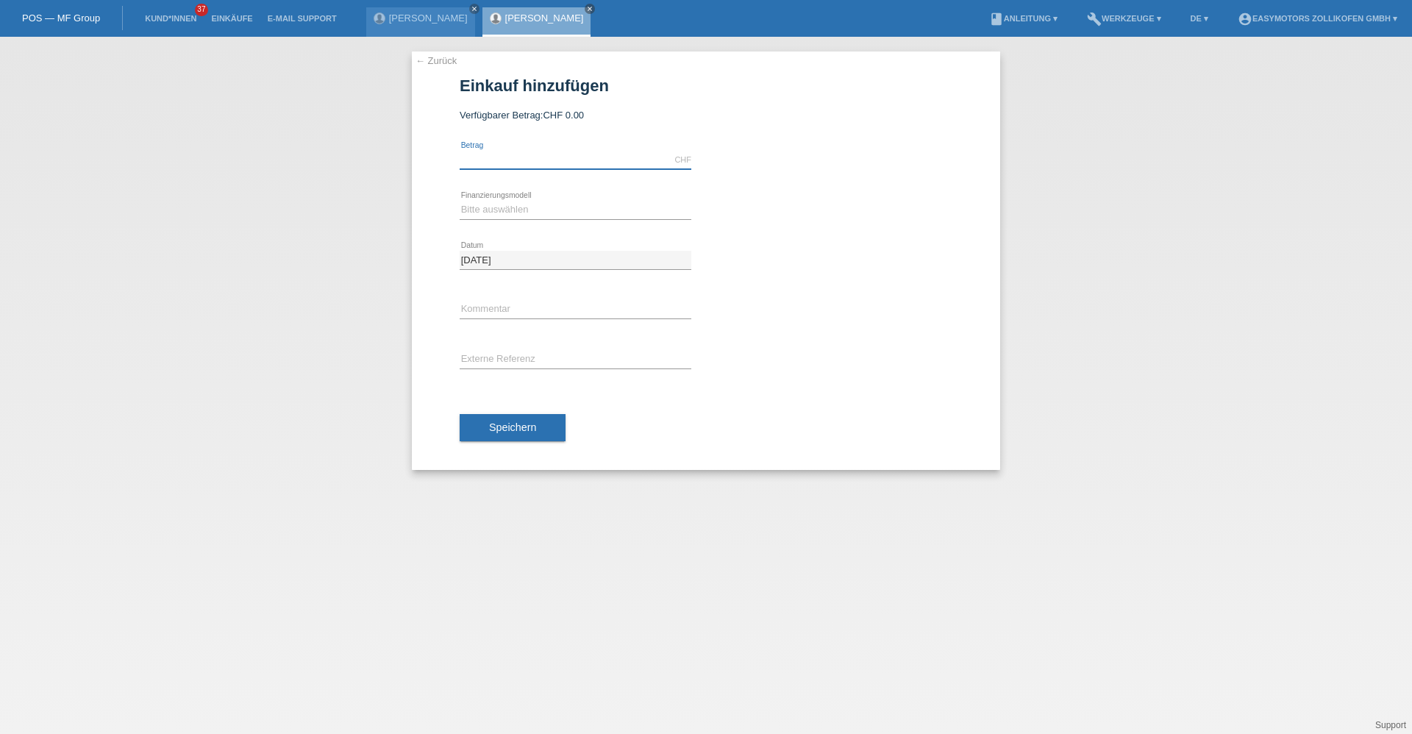
click at [475, 152] on input "text" at bounding box center [576, 160] width 232 height 18
type input "2990.00"
click at [474, 216] on select "Bitte auswählen Fixe Raten Kauf auf Rechnung mit Teilzahlungsoption" at bounding box center [576, 210] width 232 height 18
select select "67"
click at [460, 201] on select "Bitte auswählen Fixe Raten Kauf auf Rechnung mit Teilzahlungsoption" at bounding box center [576, 210] width 232 height 18
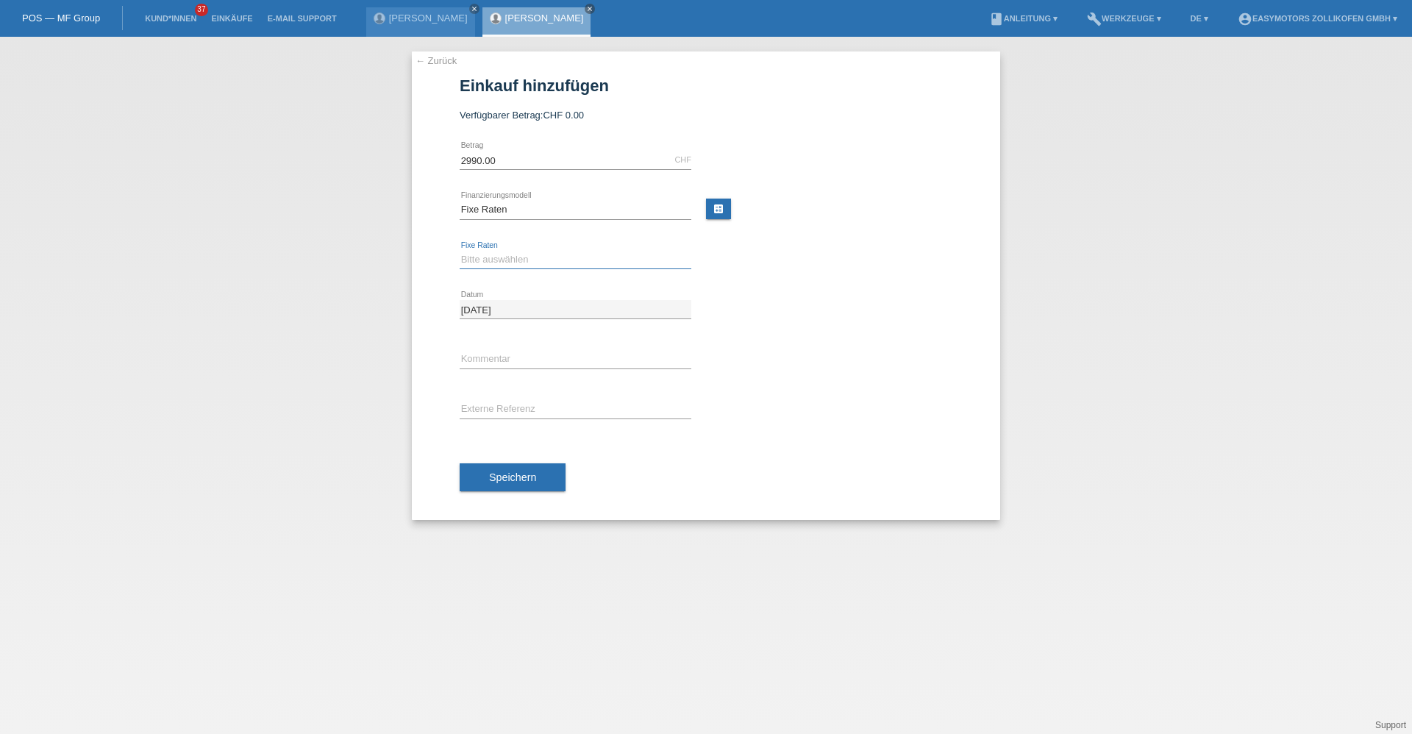
click at [510, 257] on select "Bitte auswählen 12 Raten 24 Raten 36 Raten 48 Raten" at bounding box center [576, 260] width 232 height 18
select select "135"
click at [460, 251] on select "Bitte auswählen 12 Raten 24 Raten 36 Raten 48 Raten" at bounding box center [576, 260] width 232 height 18
click at [520, 479] on span "Speichern" at bounding box center [512, 478] width 47 height 12
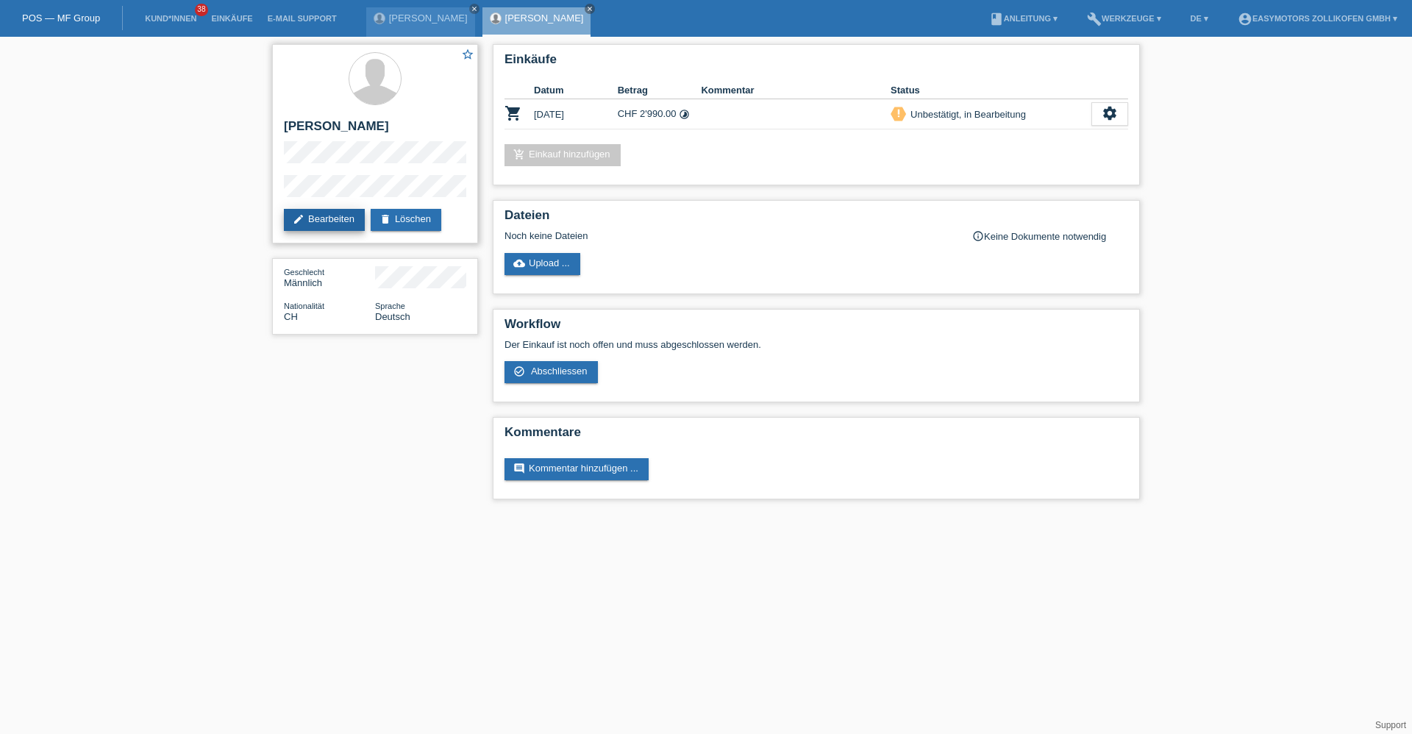
click at [336, 220] on link "edit Bearbeiten" at bounding box center [324, 220] width 81 height 22
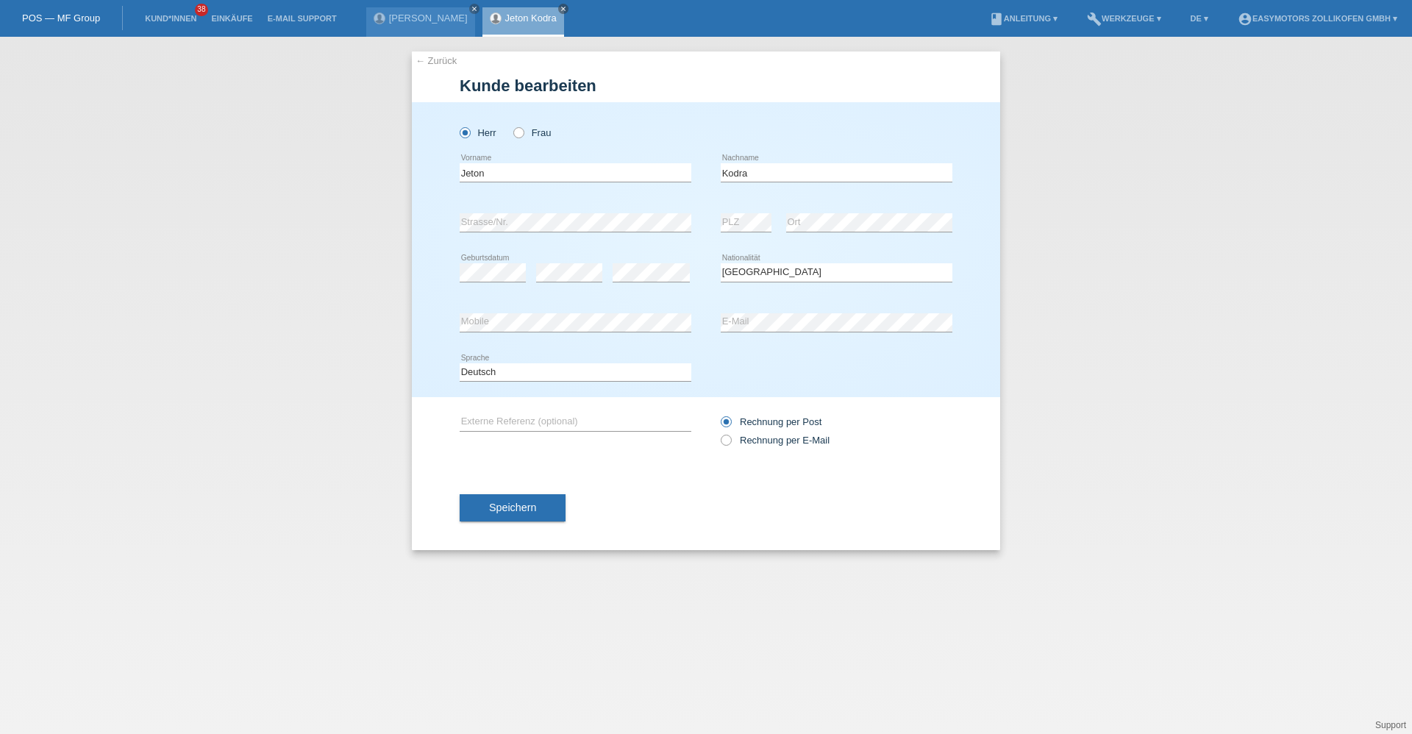
select select "CH"
click at [753, 436] on label "Rechnung per E-Mail" at bounding box center [775, 440] width 109 height 11
click at [731, 436] on input "Rechnung per E-Mail" at bounding box center [726, 444] width 10 height 18
radio input "true"
click at [533, 505] on span "Speichern" at bounding box center [512, 508] width 47 height 12
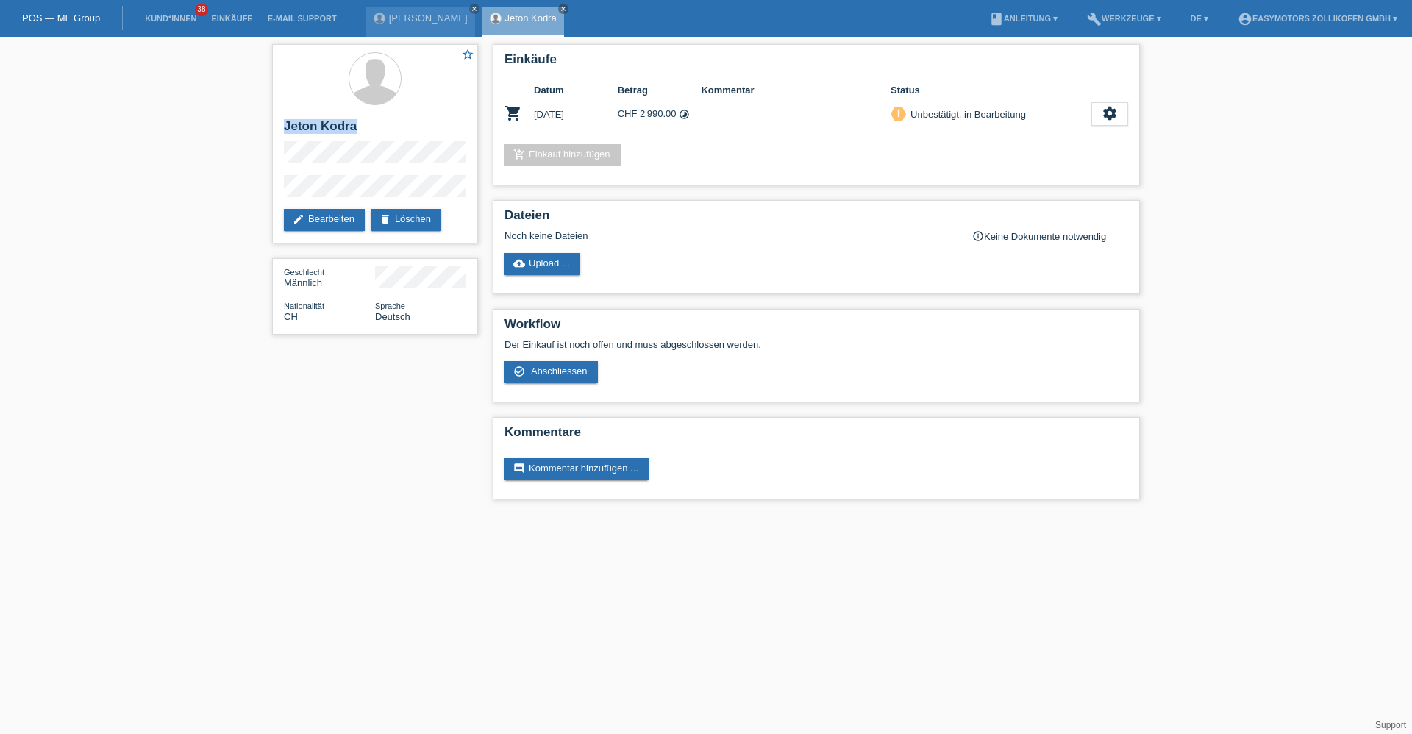
click at [266, 124] on div "star_border Jeton Kodra edit Bearbeiten delete Löschen Geschlecht Männlich Nati…" at bounding box center [375, 193] width 221 height 313
click at [1113, 118] on icon "settings" at bounding box center [1110, 113] width 16 height 16
click at [331, 215] on link "edit Bearbeiten" at bounding box center [324, 220] width 81 height 22
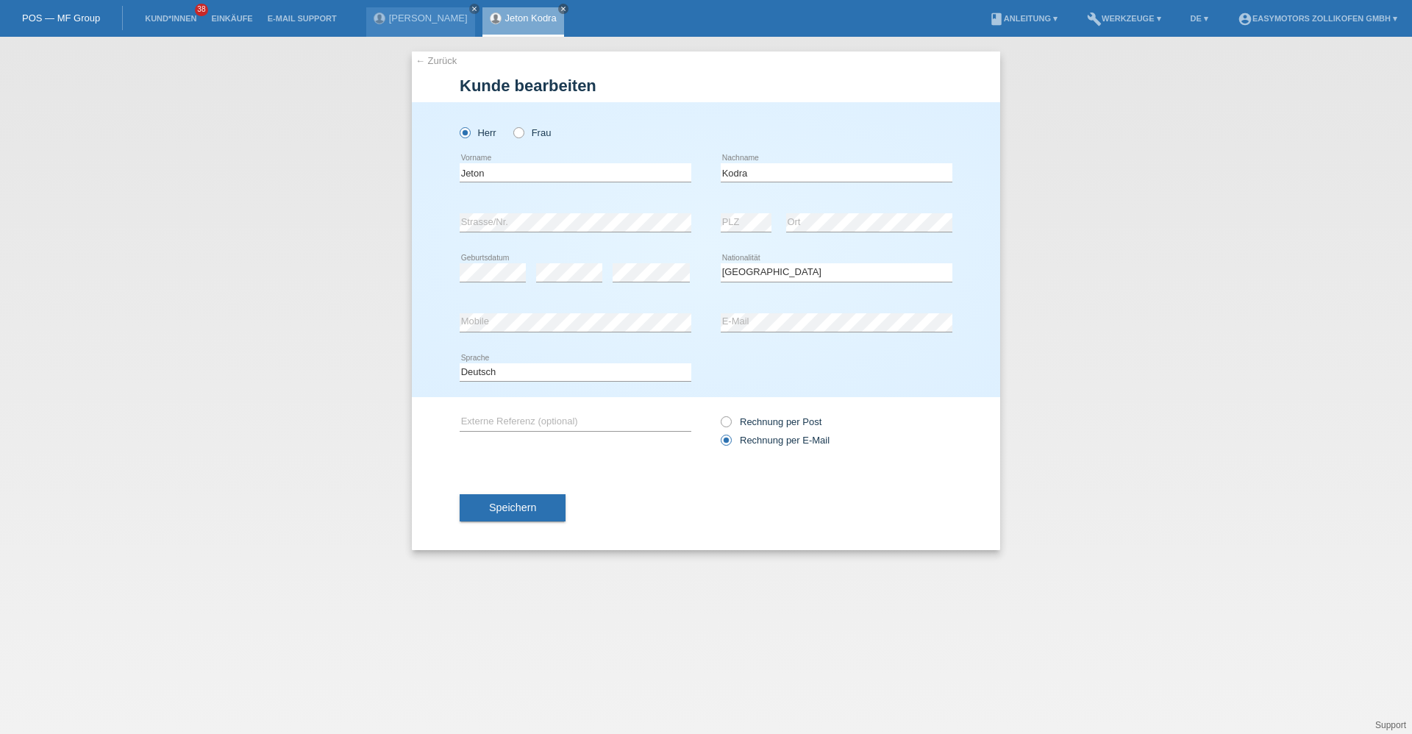
select select "CH"
click at [422, 54] on div "← Zurück Kunde bearbeiten Herr Frau PLZ" at bounding box center [706, 300] width 589 height 499
click at [430, 60] on link "← Zurück" at bounding box center [436, 60] width 41 height 11
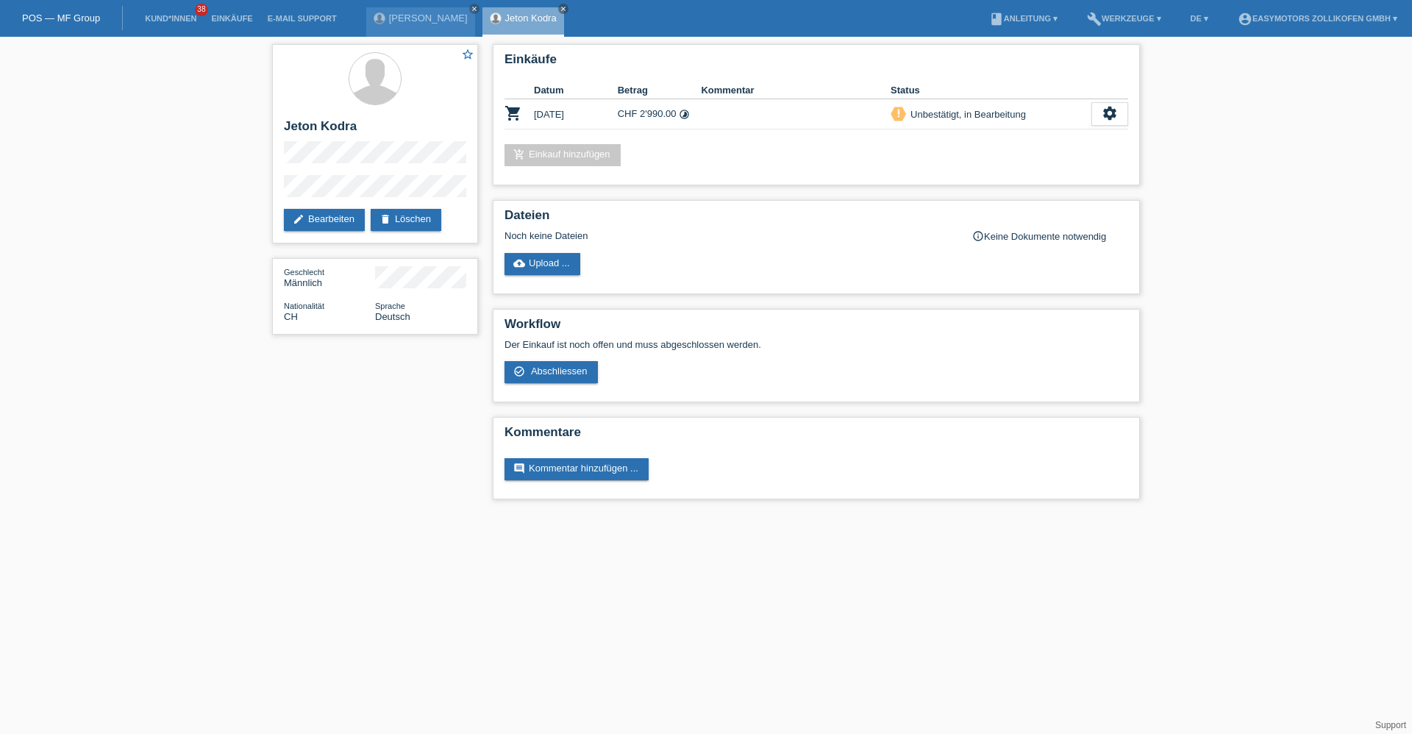
click at [447, 65] on div at bounding box center [375, 79] width 182 height 55
click at [1097, 113] on div "settings" at bounding box center [1110, 114] width 37 height 24
click at [1018, 203] on span "Kunde ist vom Kauf zurückgetreten..." at bounding box center [1043, 203] width 161 height 18
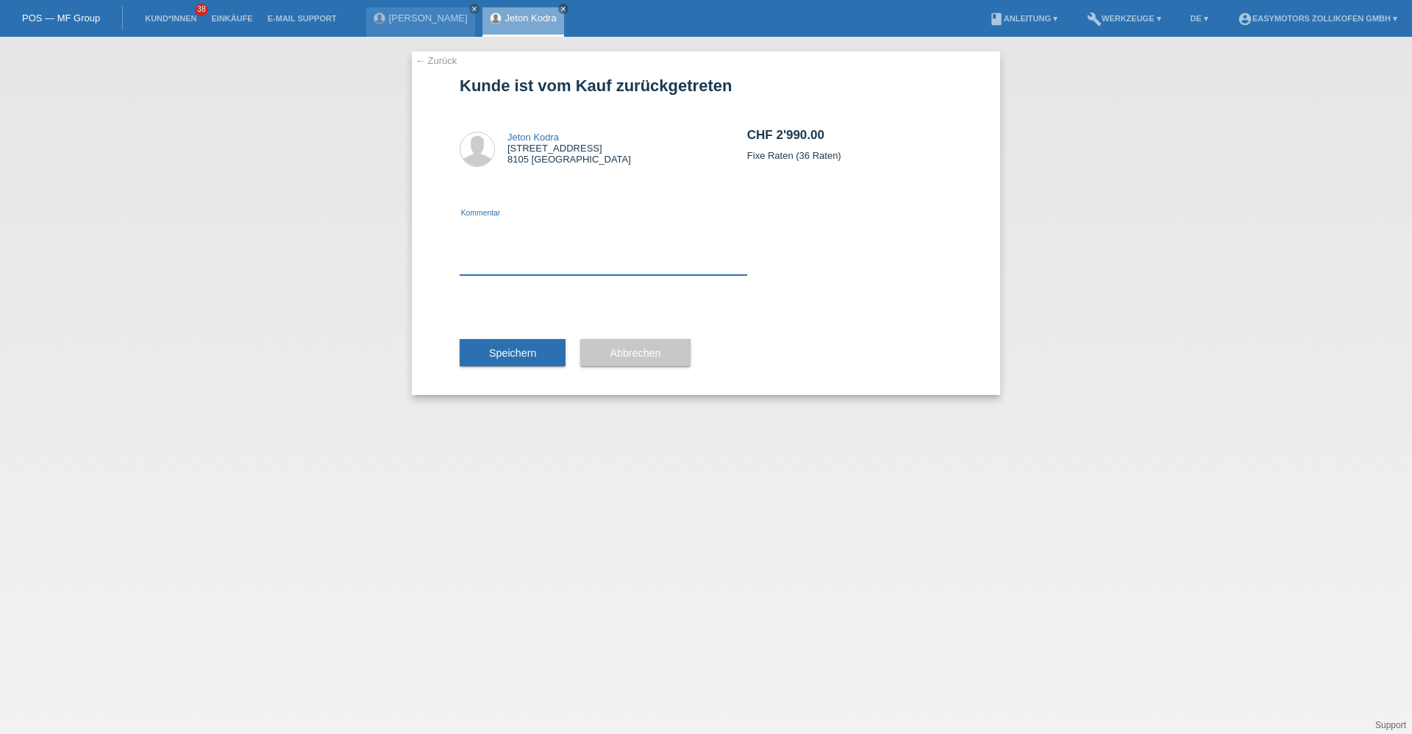
click at [527, 230] on textarea at bounding box center [604, 246] width 288 height 57
type textarea "f"
type textarea "laufzeit"
drag, startPoint x: 520, startPoint y: 369, endPoint x: 516, endPoint y: 356, distance: 13.7
click at [520, 368] on div "Speichern" at bounding box center [513, 352] width 106 height 85
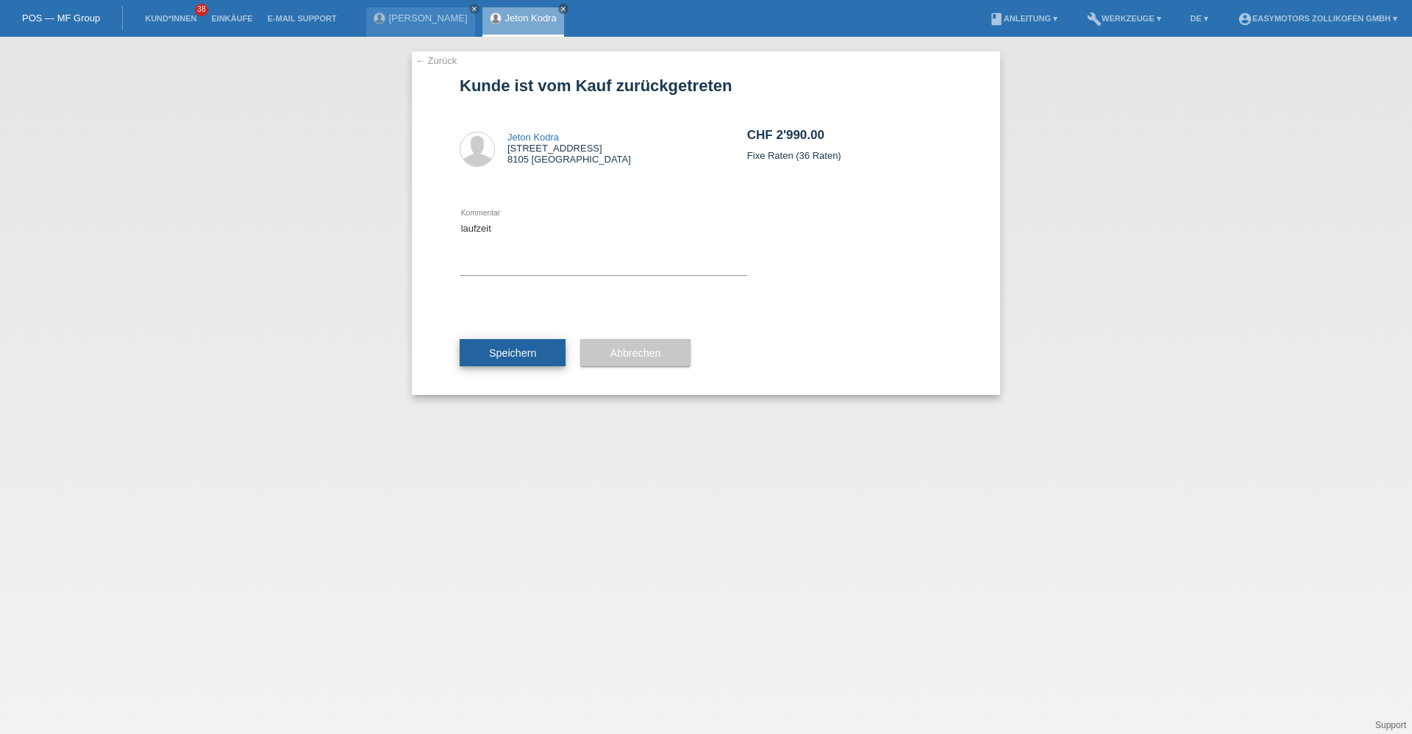
click at [516, 355] on span "Speichern" at bounding box center [512, 353] width 47 height 12
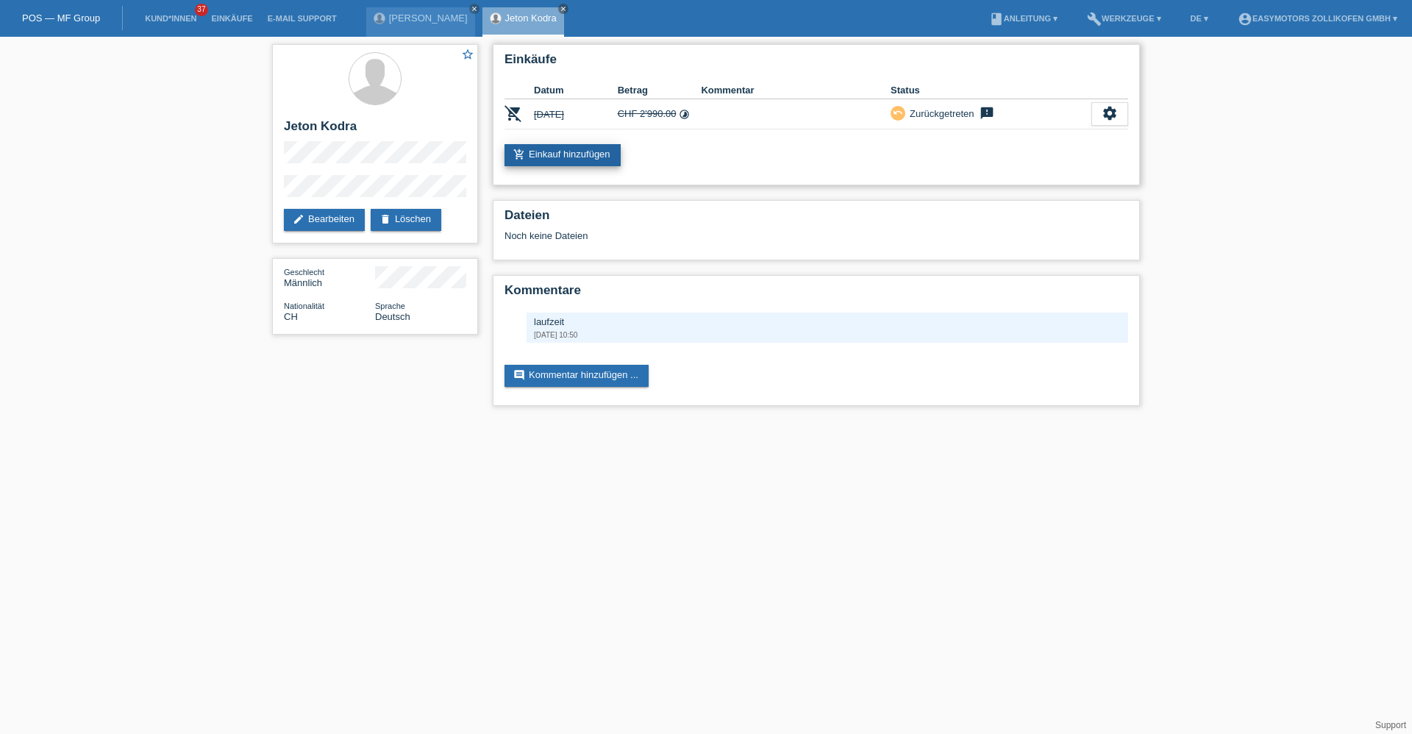
click at [591, 161] on link "add_shopping_cart Einkauf hinzufügen" at bounding box center [563, 155] width 116 height 22
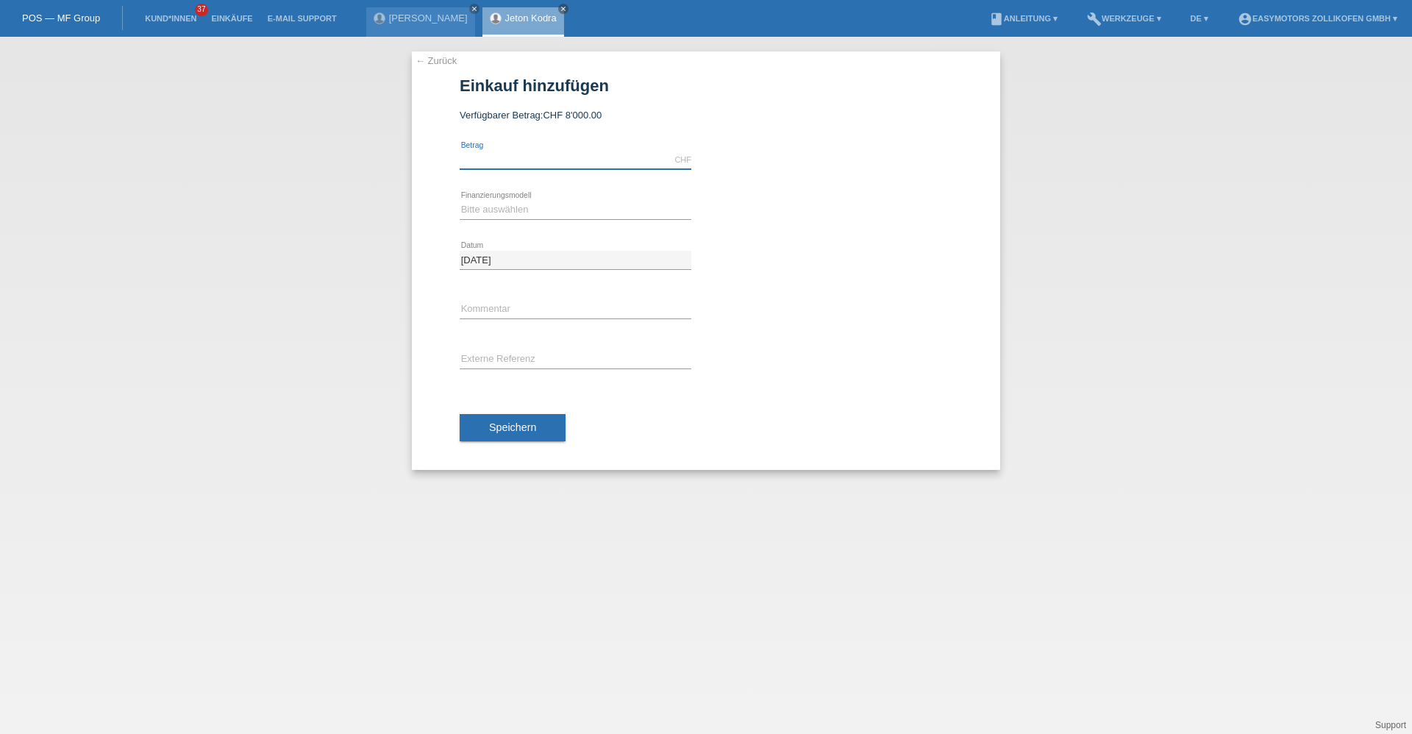
click at [581, 162] on input "text" at bounding box center [576, 160] width 232 height 18
type input "2990.00"
click at [473, 212] on select "Bitte auswählen Fixe Raten Kauf auf Rechnung mit Teilzahlungsoption" at bounding box center [576, 210] width 232 height 18
select select "67"
click at [460, 201] on select "Bitte auswählen Fixe Raten Kauf auf Rechnung mit Teilzahlungsoption" at bounding box center [576, 210] width 232 height 18
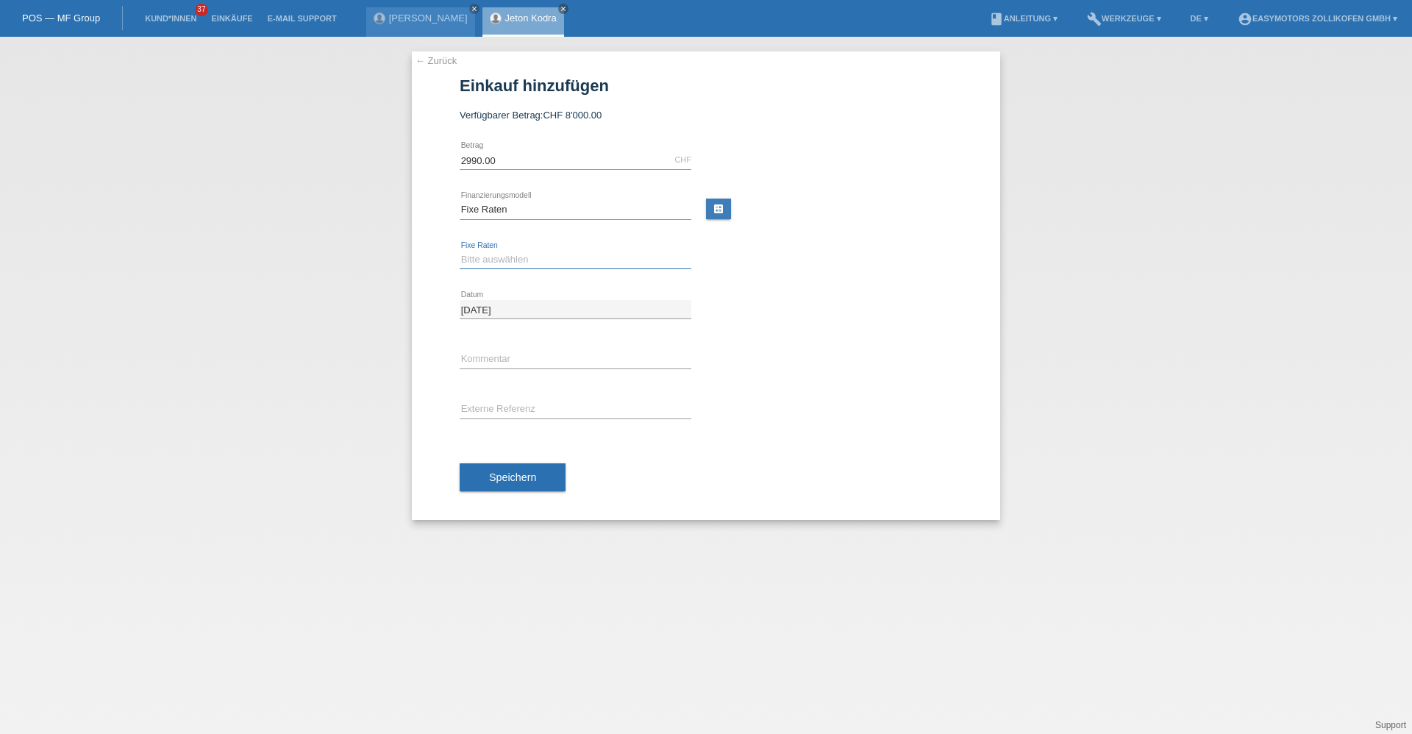
click at [503, 260] on select "Bitte auswählen 12 Raten 24 Raten 36 Raten 48 Raten" at bounding box center [576, 260] width 232 height 18
select select "136"
click at [460, 251] on select "Bitte auswählen 12 Raten 24 Raten 36 Raten 48 Raten" at bounding box center [576, 260] width 232 height 18
click at [525, 488] on button "Speichern" at bounding box center [513, 477] width 106 height 28
